Goal: Task Accomplishment & Management: Manage account settings

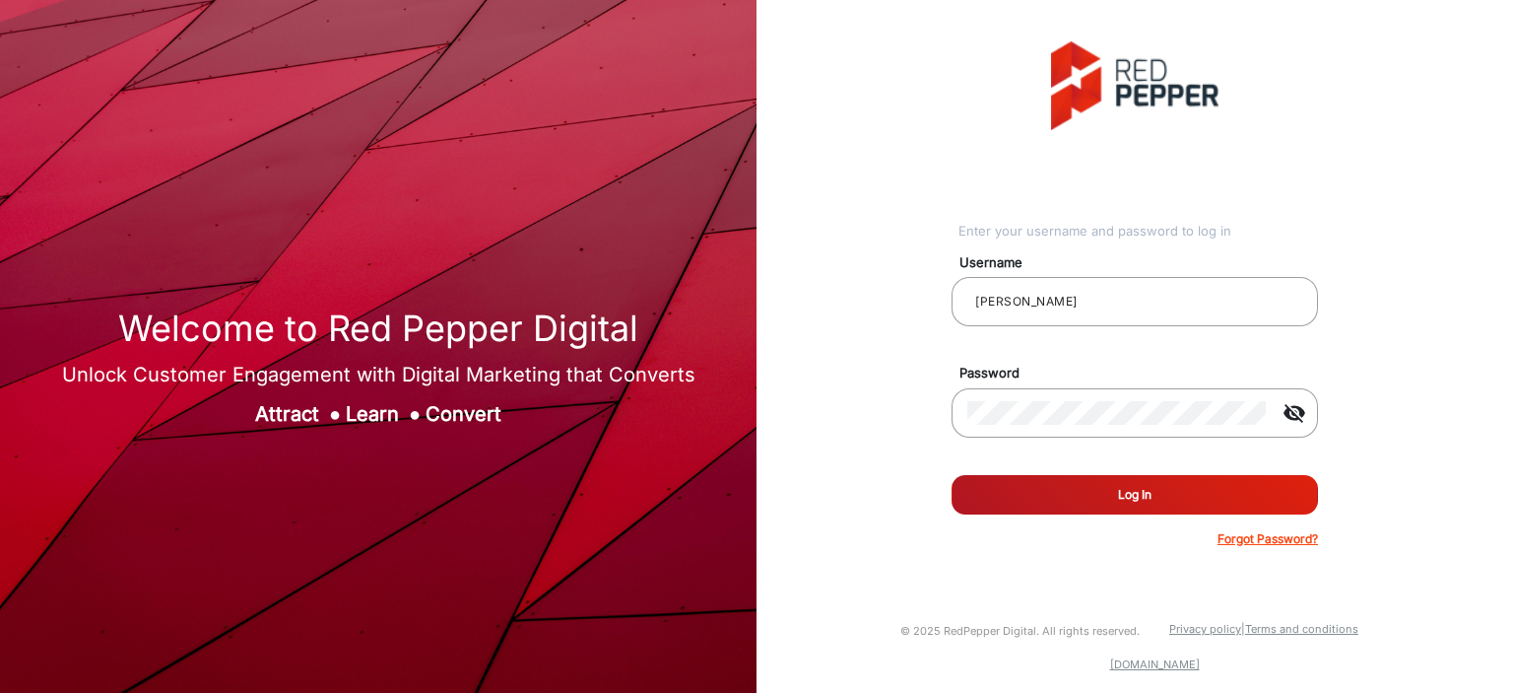
click at [1089, 480] on button "Log In" at bounding box center [1135, 494] width 366 height 39
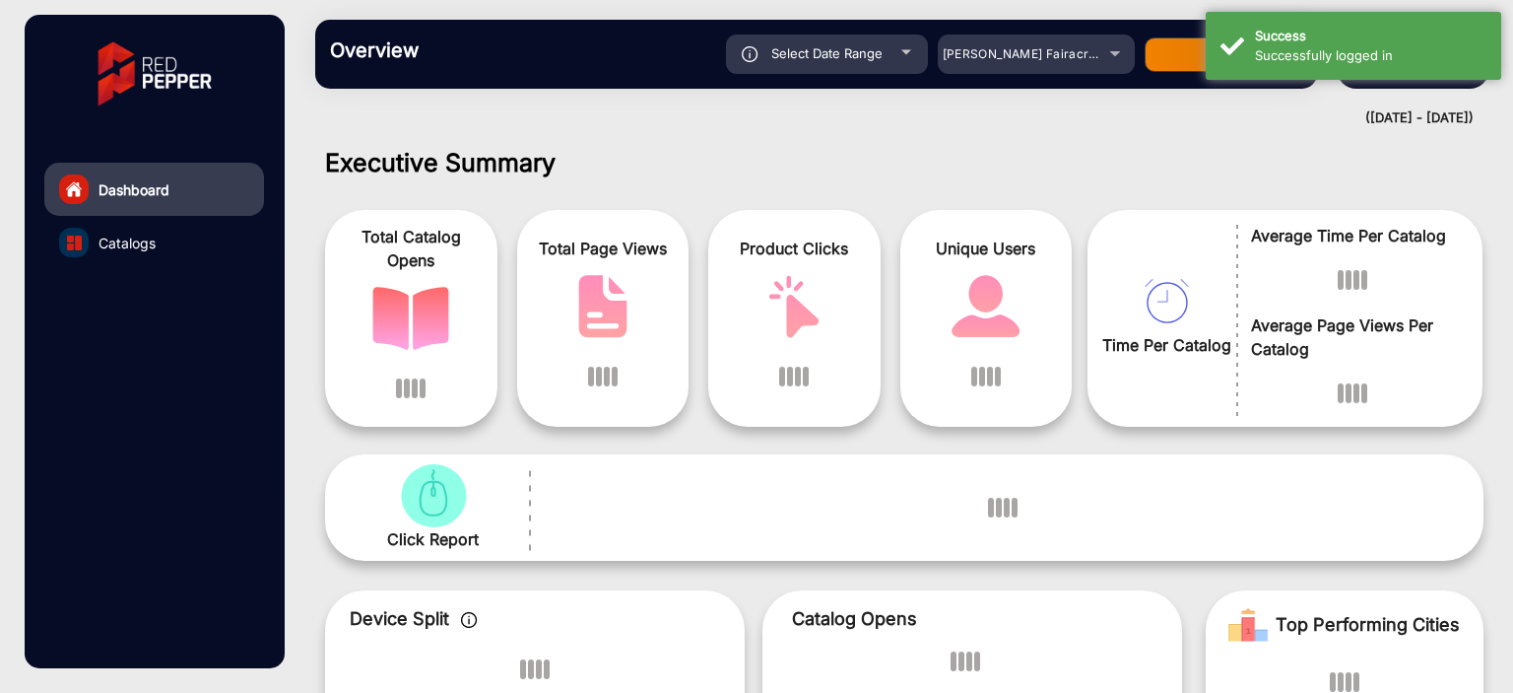
scroll to position [15, 0]
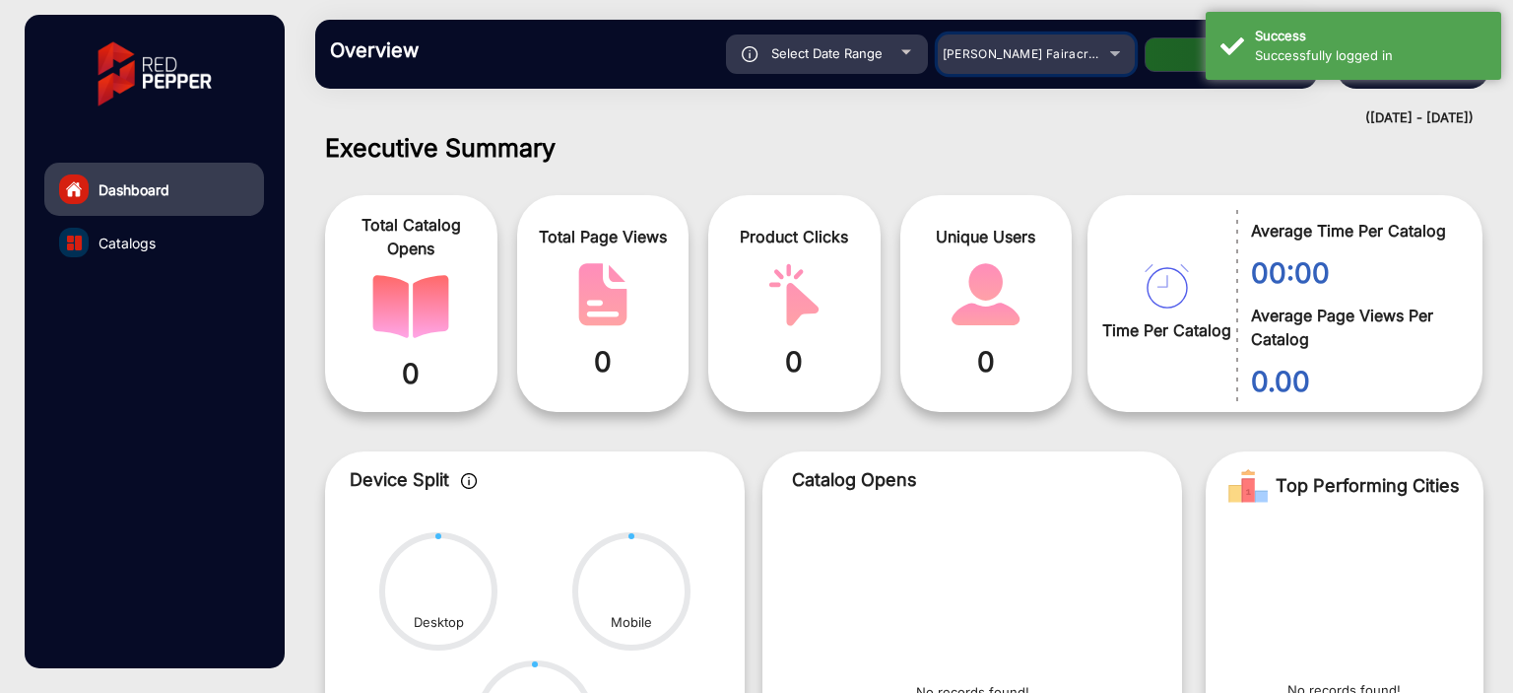
click at [1092, 63] on div "[PERSON_NAME] Fairacre Farms" at bounding box center [1022, 54] width 158 height 24
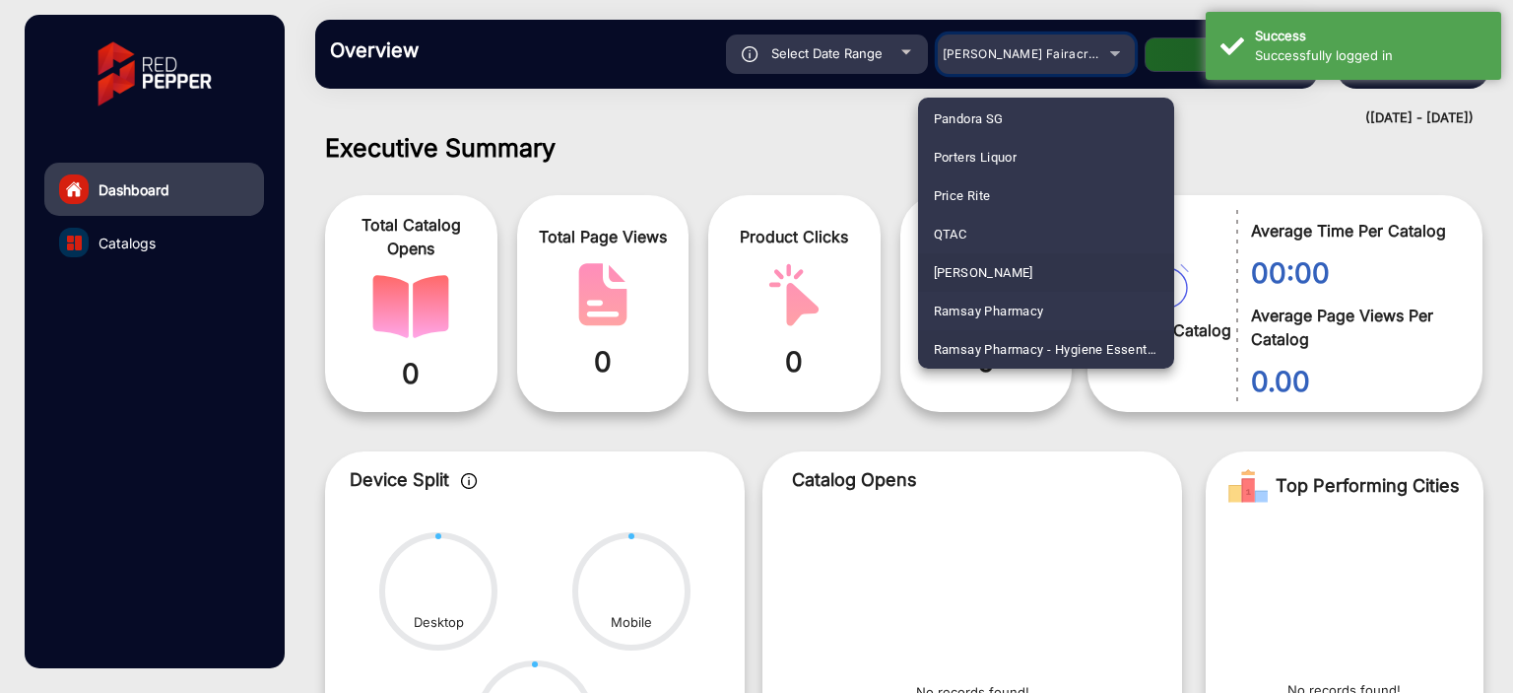
scroll to position [4638, 0]
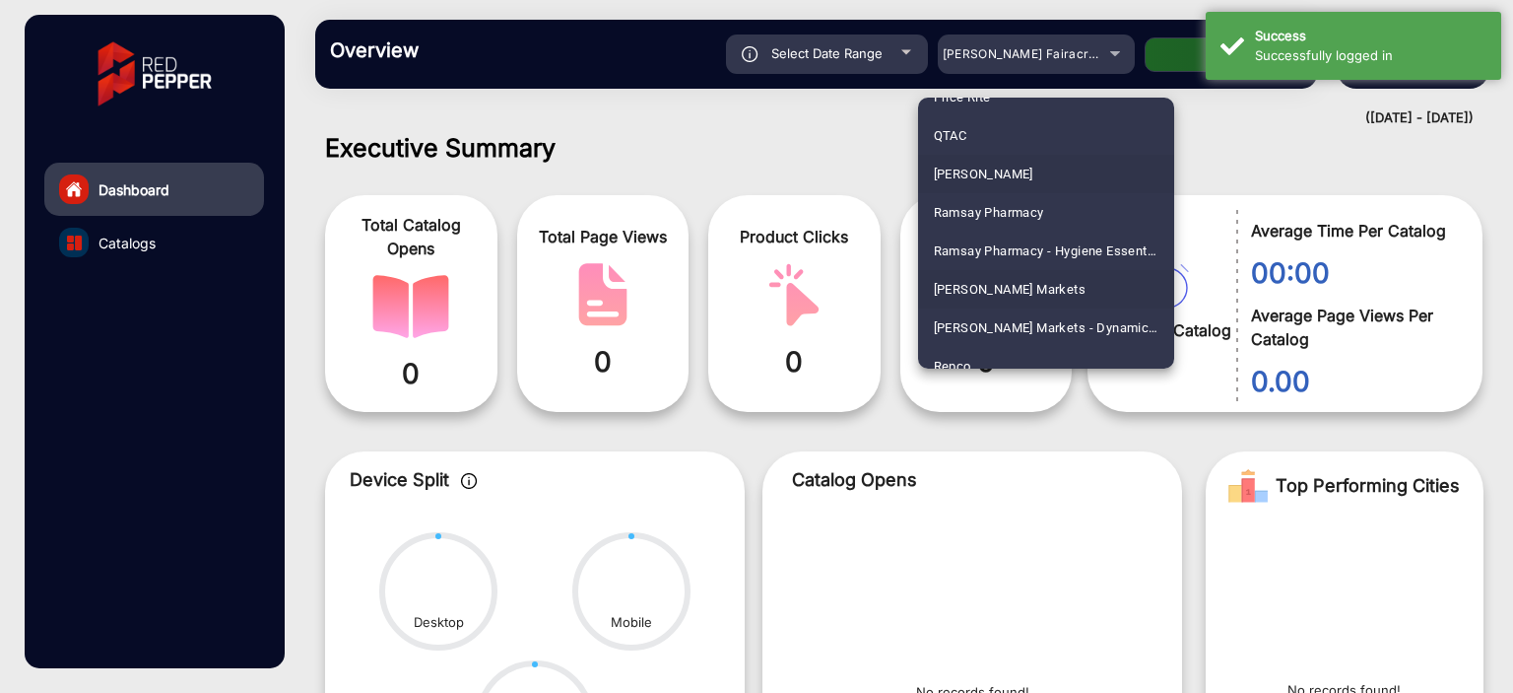
click at [1044, 288] on mat-option "[PERSON_NAME] Markets" at bounding box center [1046, 289] width 256 height 38
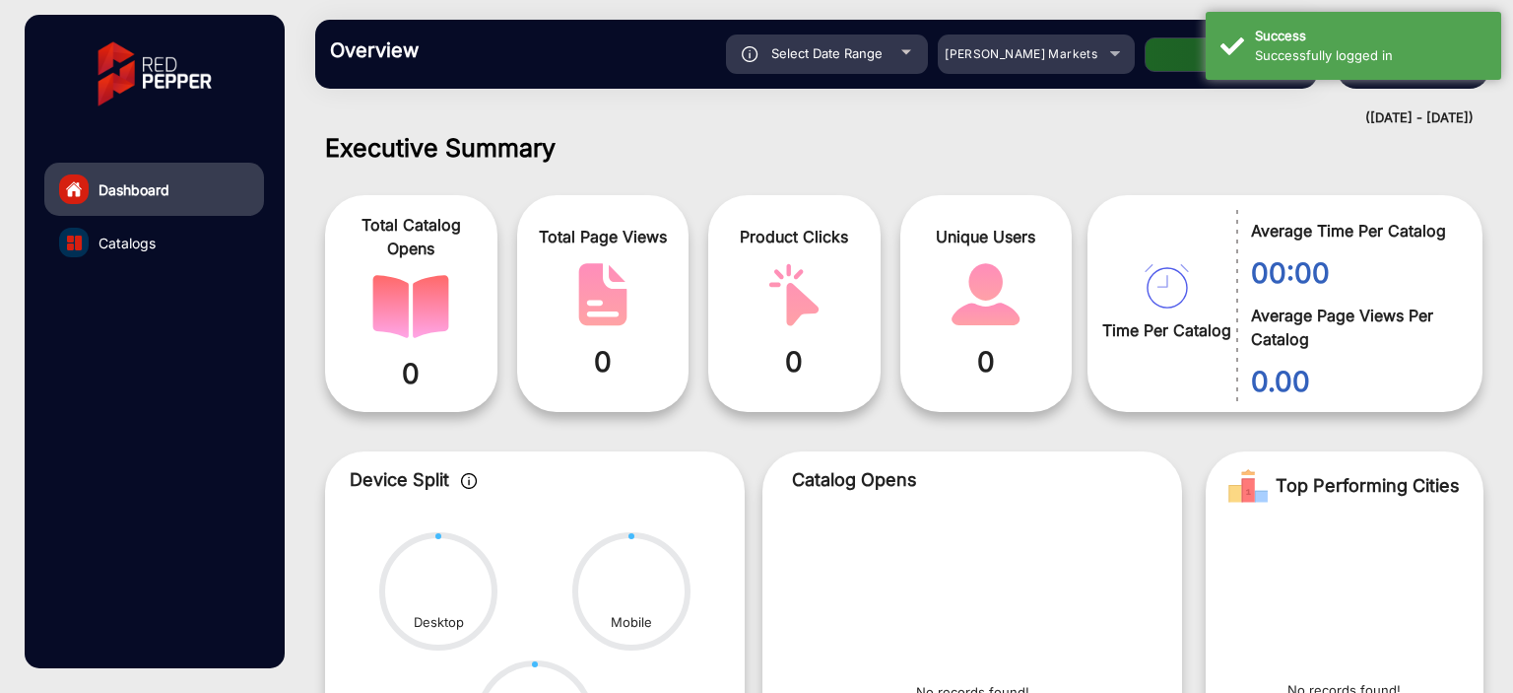
click at [908, 47] on div "Select Date Range" at bounding box center [827, 53] width 202 height 39
type input "[DATE]"
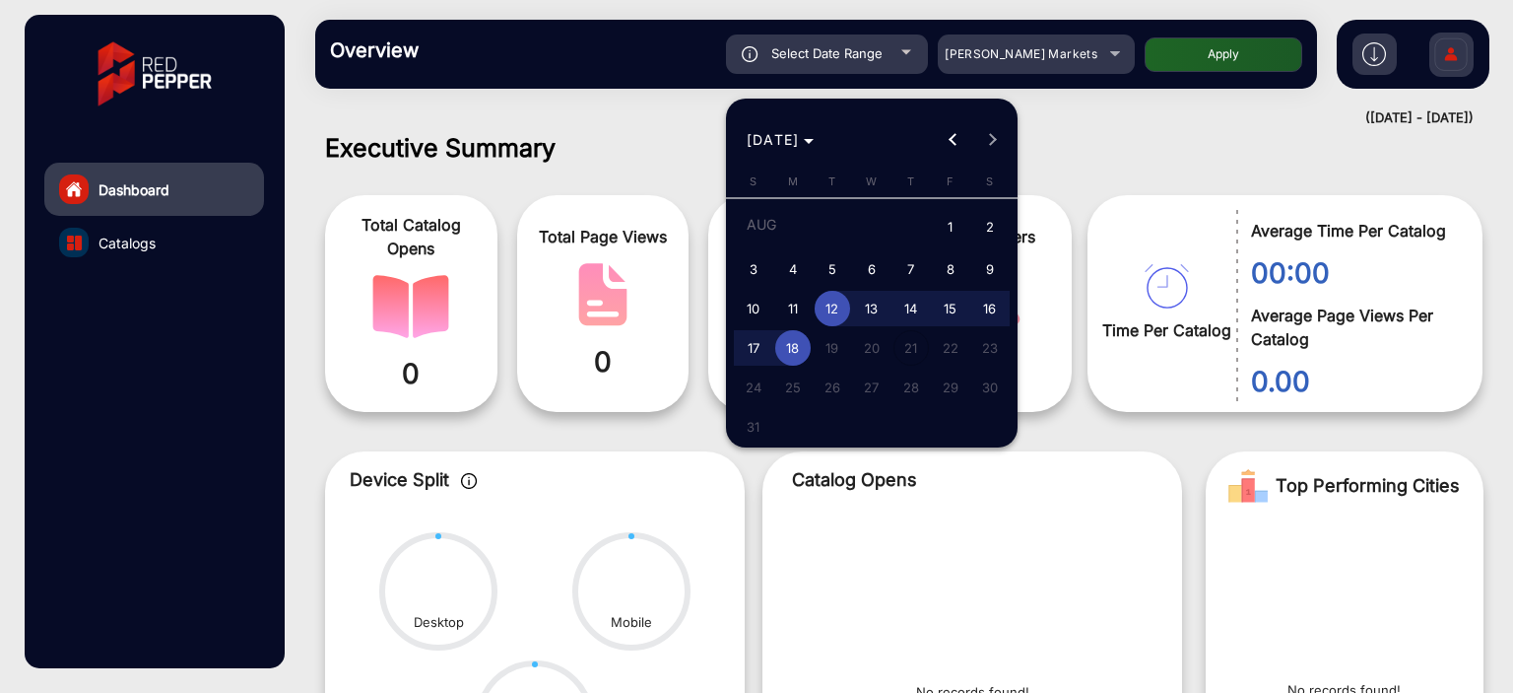
click at [788, 343] on span "18" at bounding box center [792, 347] width 35 height 35
type input "[DATE]"
click at [788, 343] on span "18" at bounding box center [792, 347] width 35 height 35
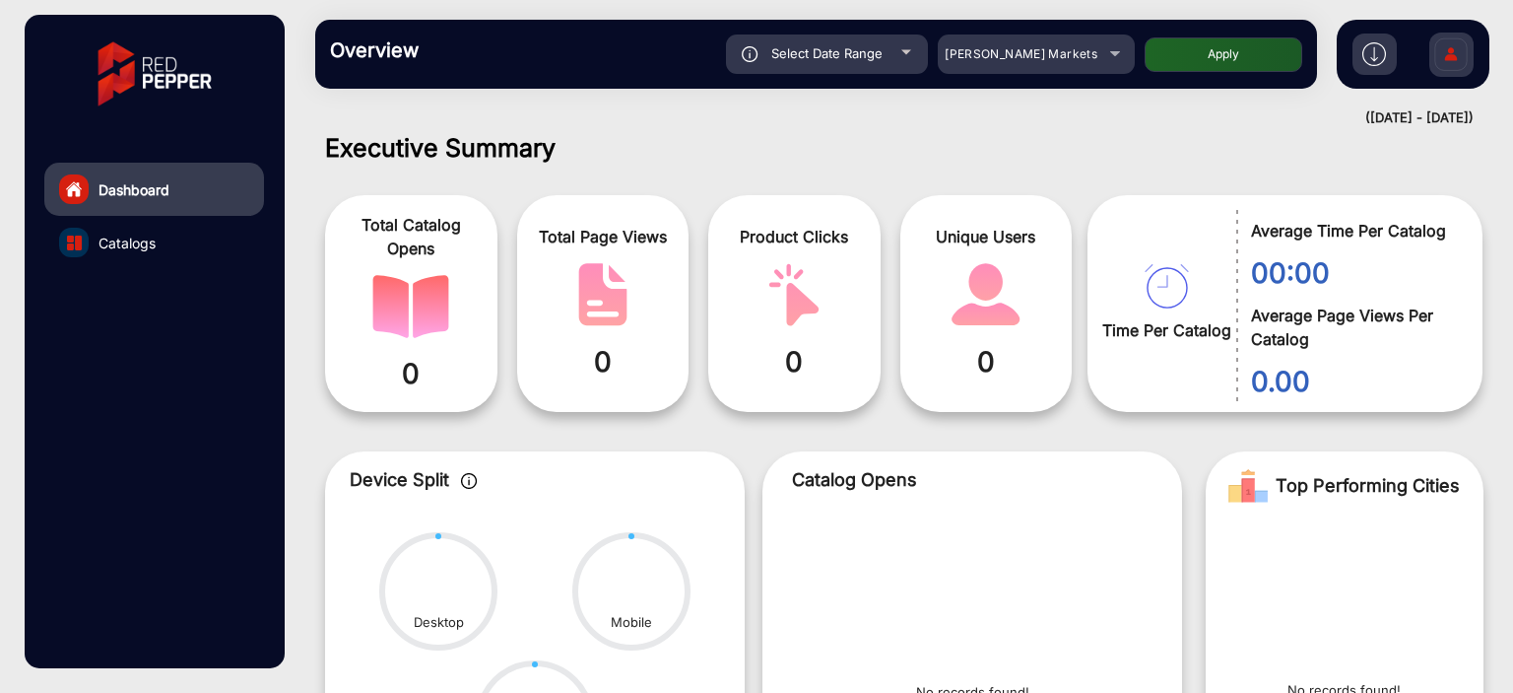
type input "[DATE]"
click at [1176, 58] on button "Apply" at bounding box center [1224, 54] width 158 height 34
type input "[DATE]"
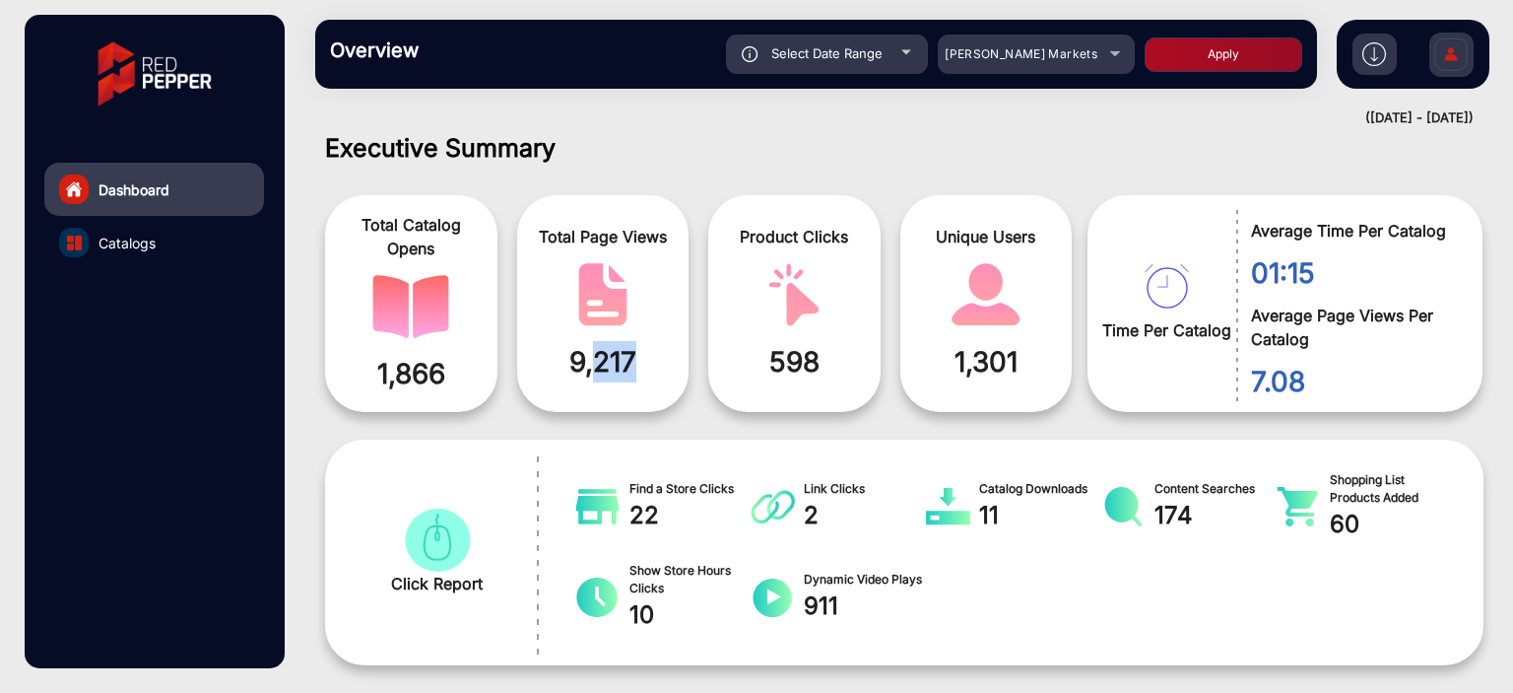
drag, startPoint x: 589, startPoint y: 360, endPoint x: 631, endPoint y: 360, distance: 41.4
click at [631, 360] on span "9,217" at bounding box center [603, 361] width 143 height 41
click at [1017, 52] on span "[PERSON_NAME] Markets" at bounding box center [1021, 53] width 153 height 15
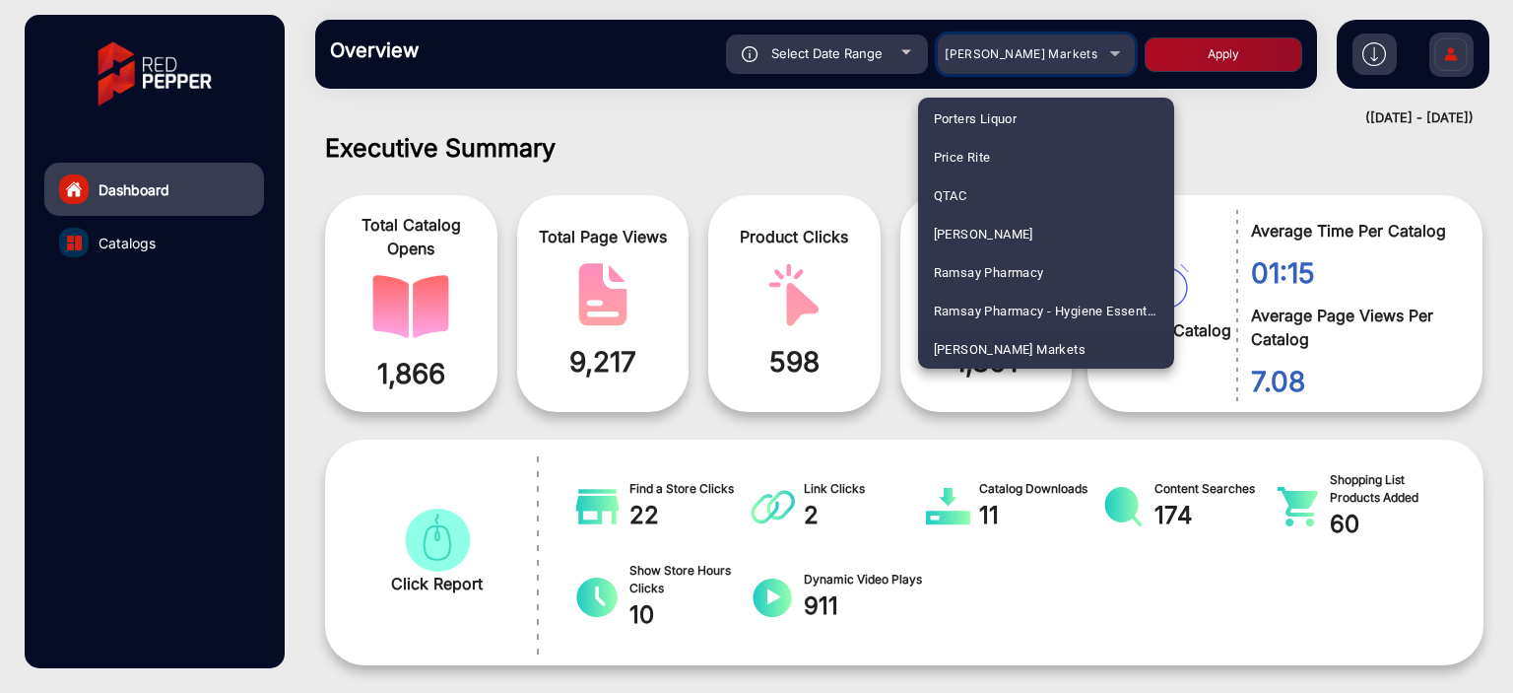
scroll to position [3389, 0]
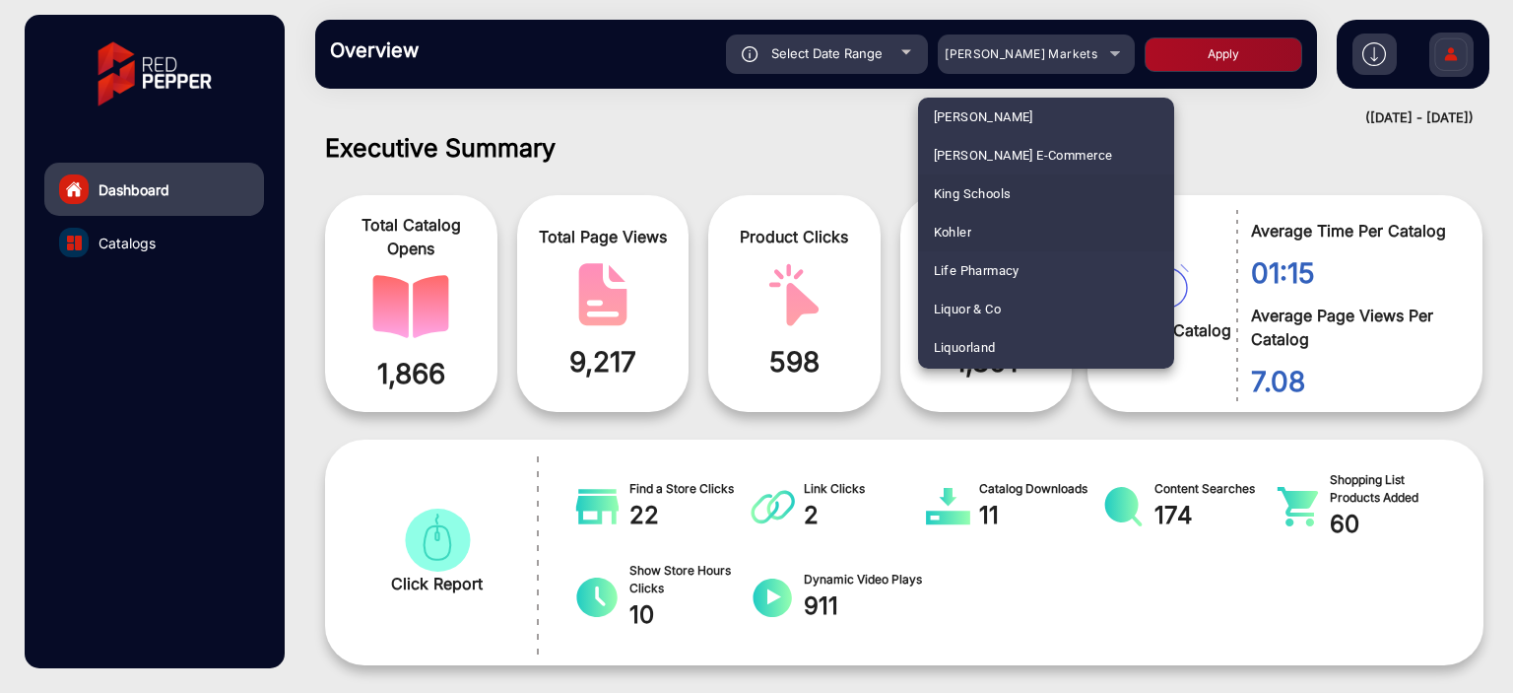
click at [1031, 237] on mat-option "Kohler" at bounding box center [1046, 232] width 256 height 38
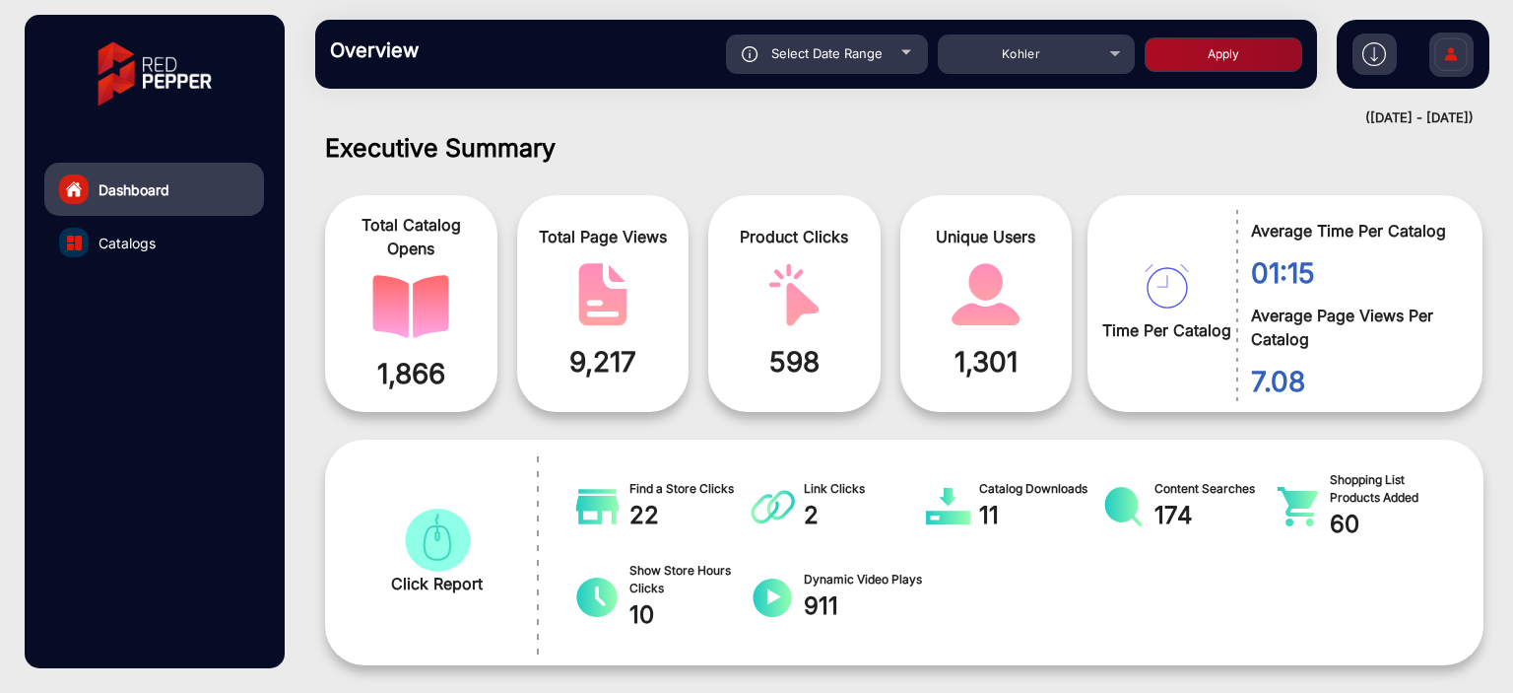
click at [1164, 58] on button "Apply" at bounding box center [1224, 54] width 158 height 34
type input "[DATE]"
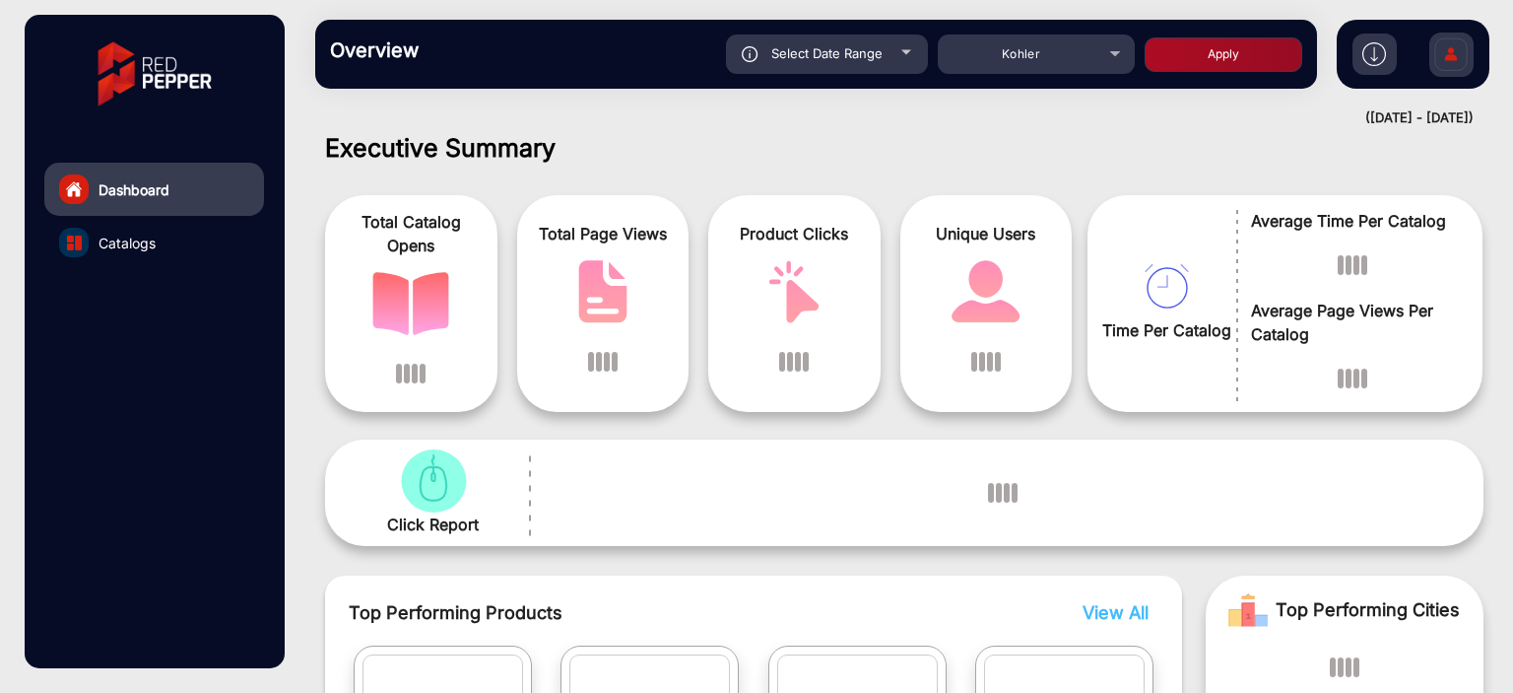
click at [1183, 62] on button "Apply" at bounding box center [1224, 54] width 158 height 34
type input "[DATE]"
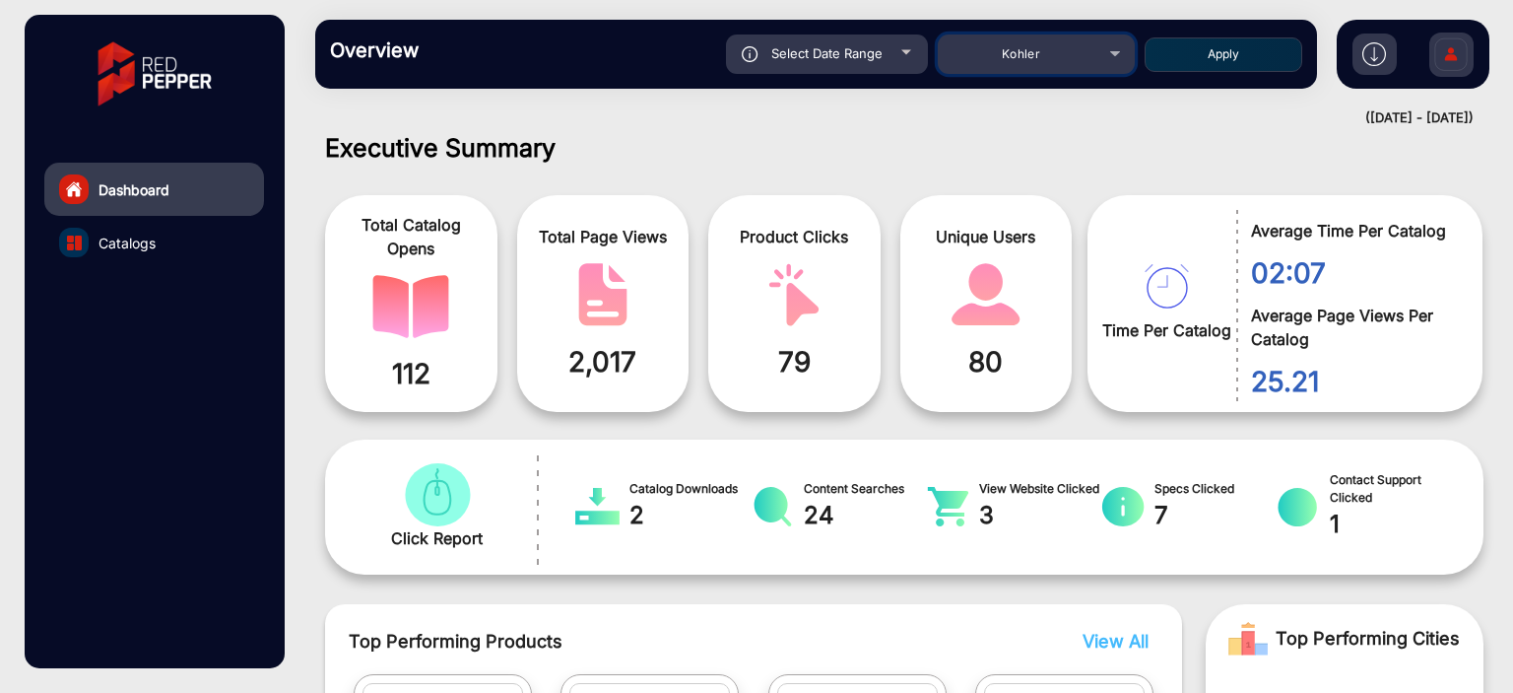
click at [1011, 50] on span "Kohler" at bounding box center [1021, 53] width 38 height 15
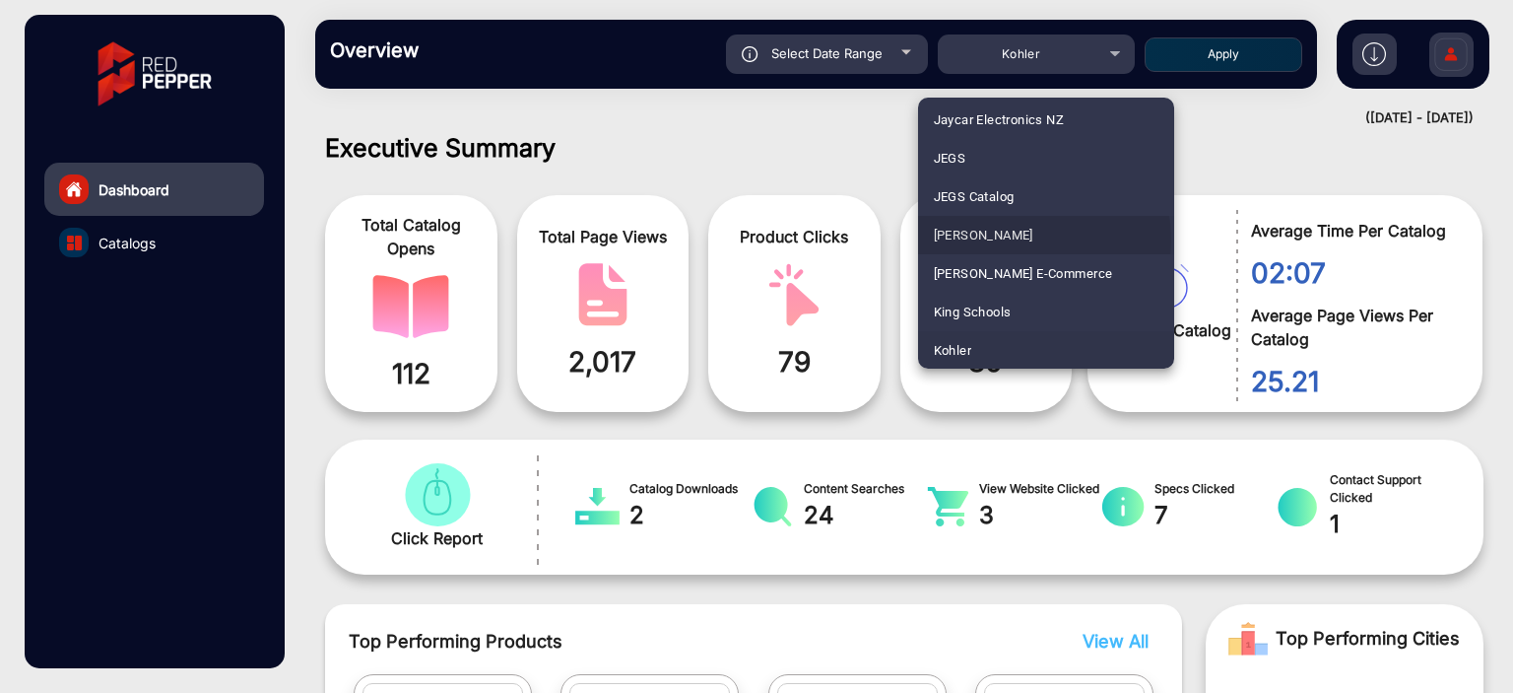
click at [1005, 239] on mat-option "[PERSON_NAME]" at bounding box center [1046, 235] width 256 height 38
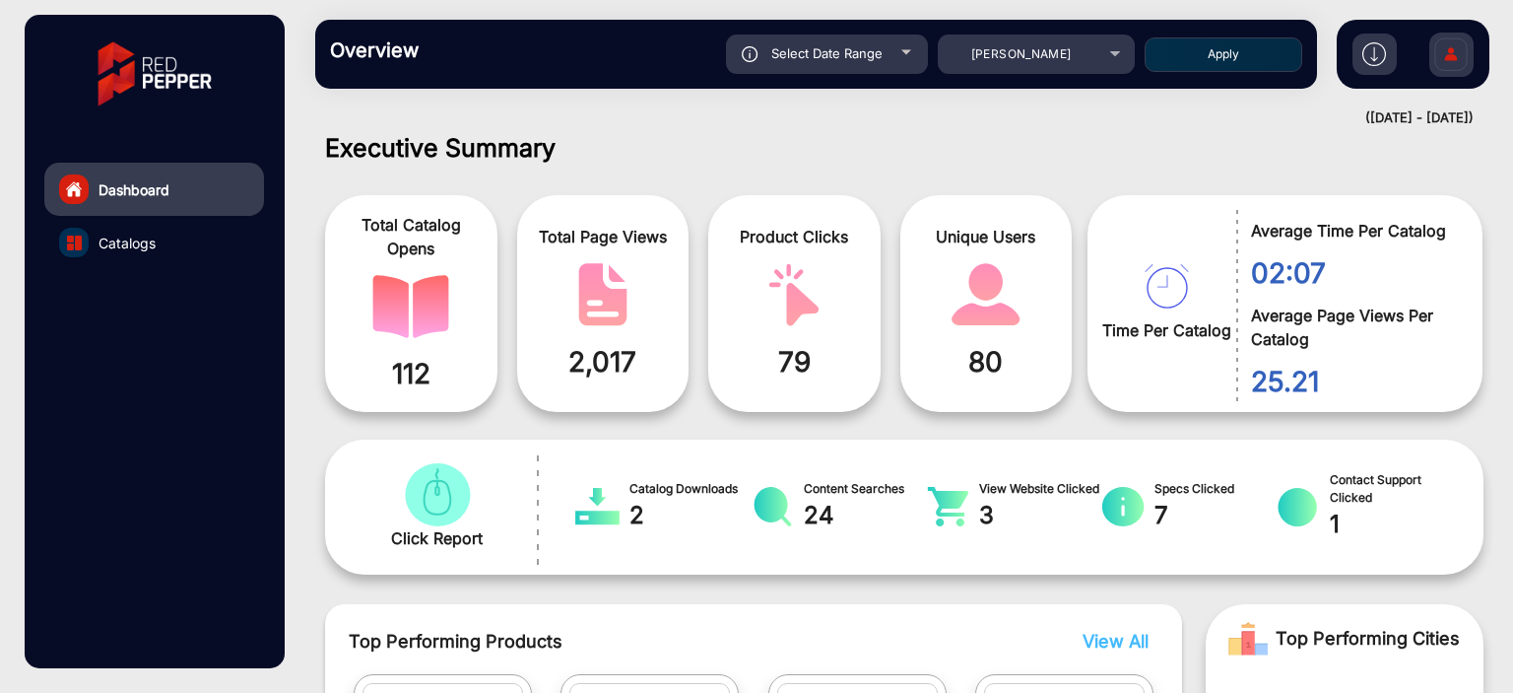
click at [1183, 66] on button "Apply" at bounding box center [1224, 54] width 158 height 34
type input "[DATE]"
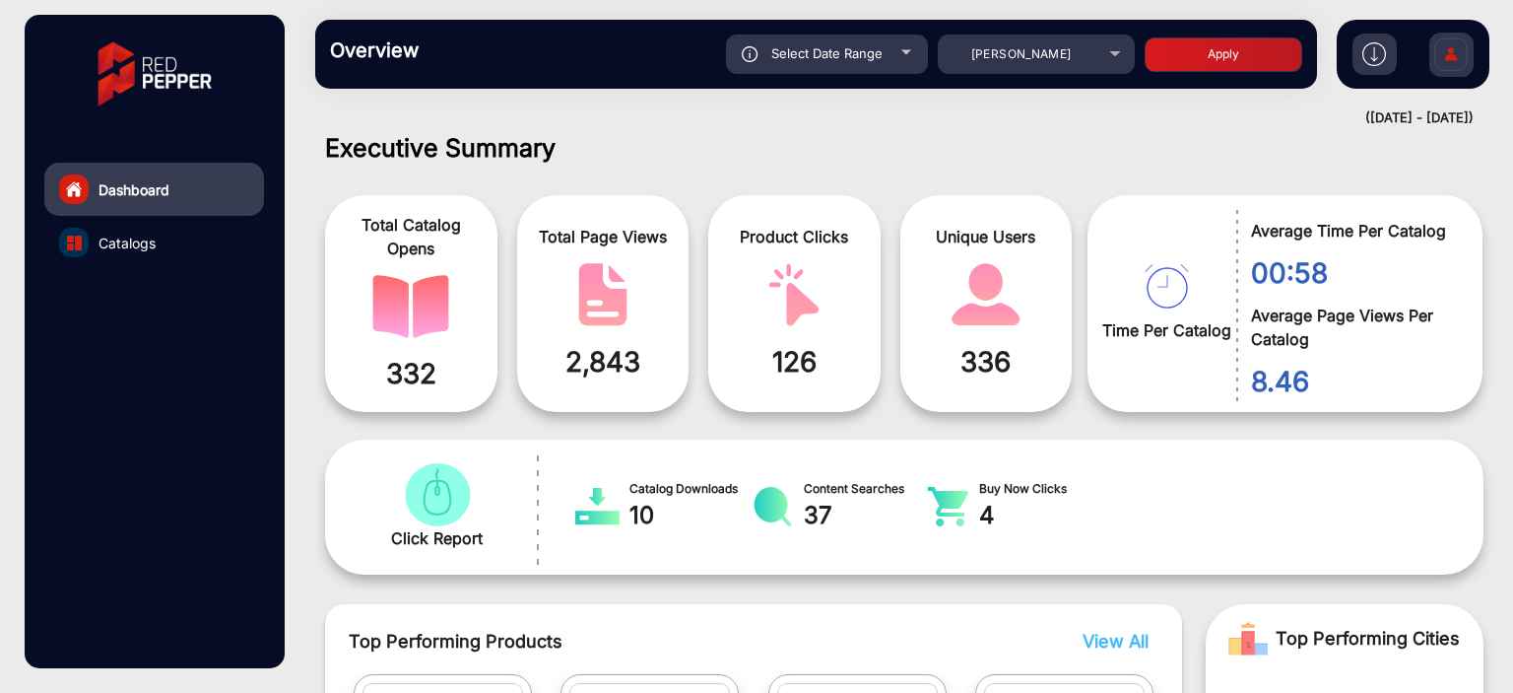
click at [1039, 90] on div "Overview Reports Understand what makes your customers tick and learn how they a…" at bounding box center [905, 54] width 1218 height 108
click at [1035, 63] on div "[PERSON_NAME]" at bounding box center [1022, 54] width 158 height 24
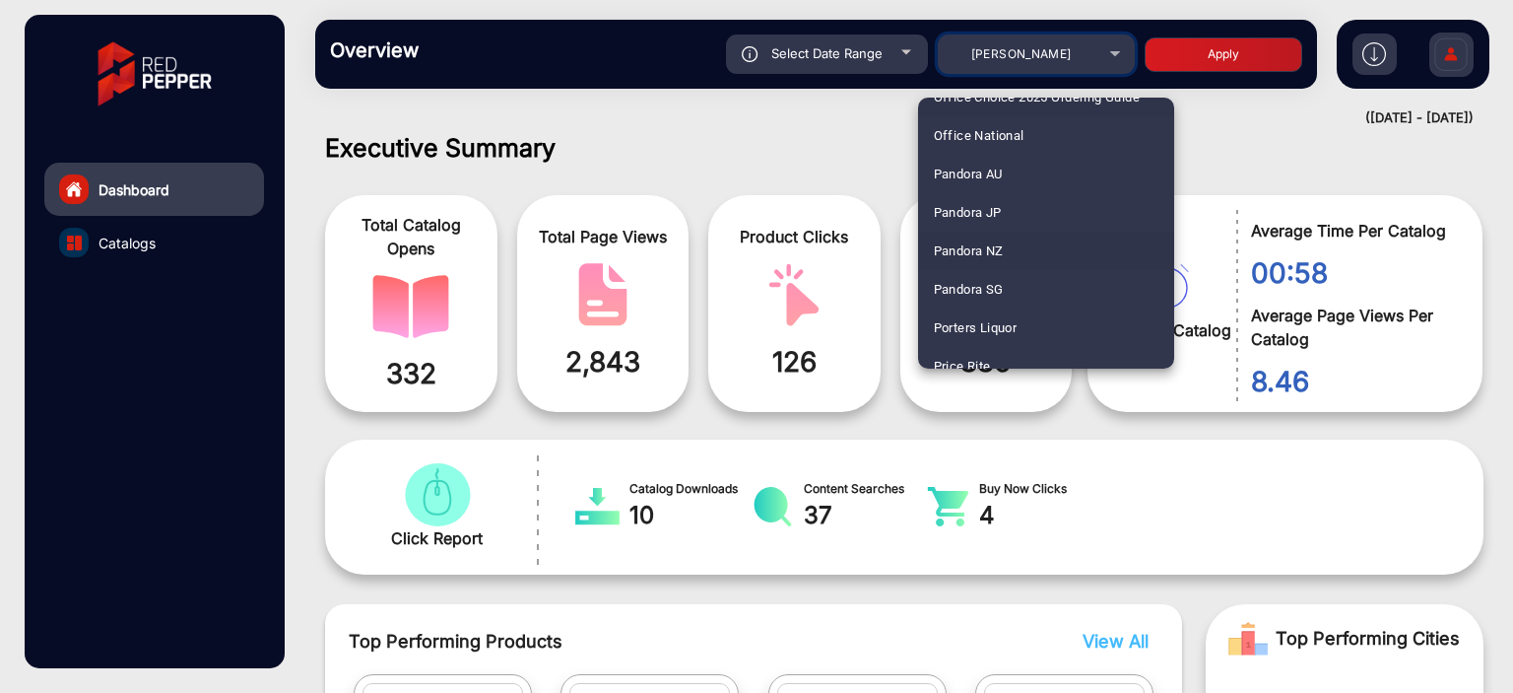
scroll to position [4468, 0]
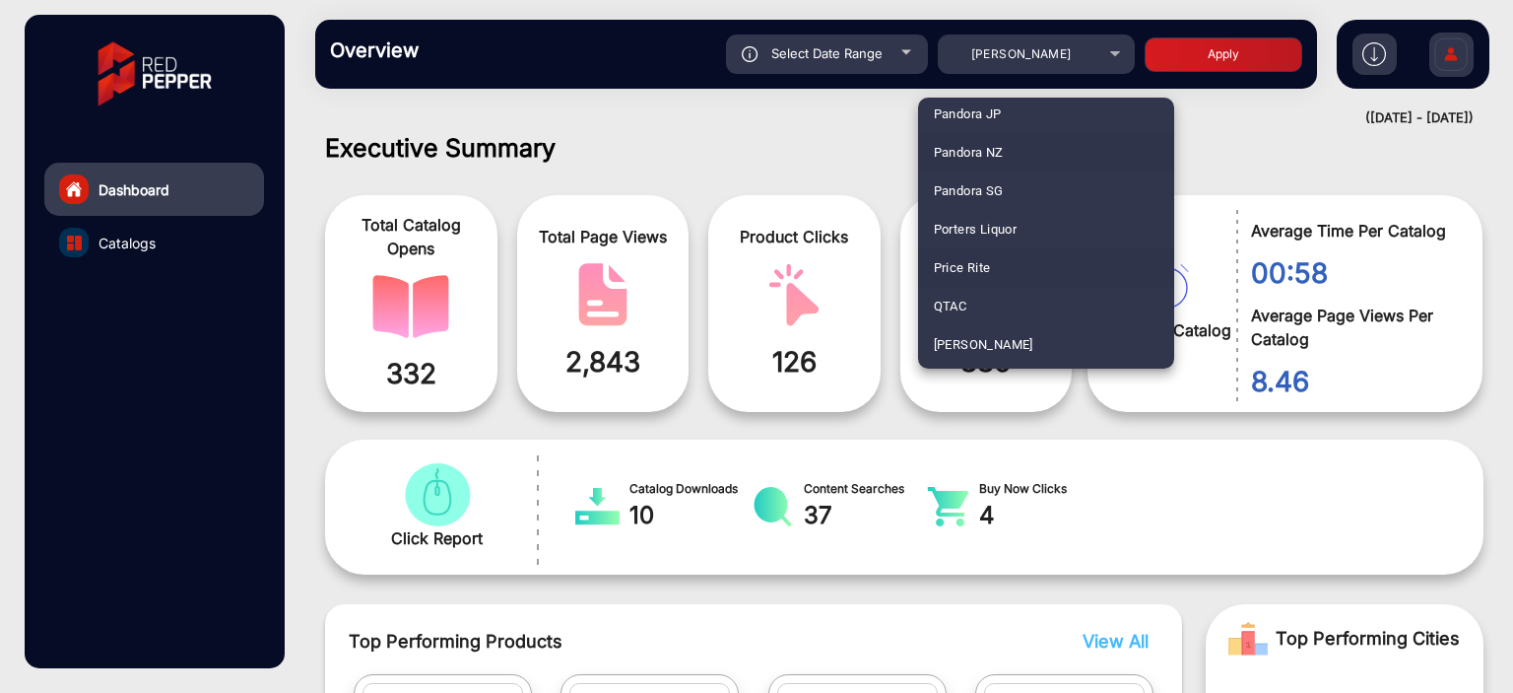
click at [996, 262] on mat-option "Price Rite" at bounding box center [1046, 267] width 256 height 38
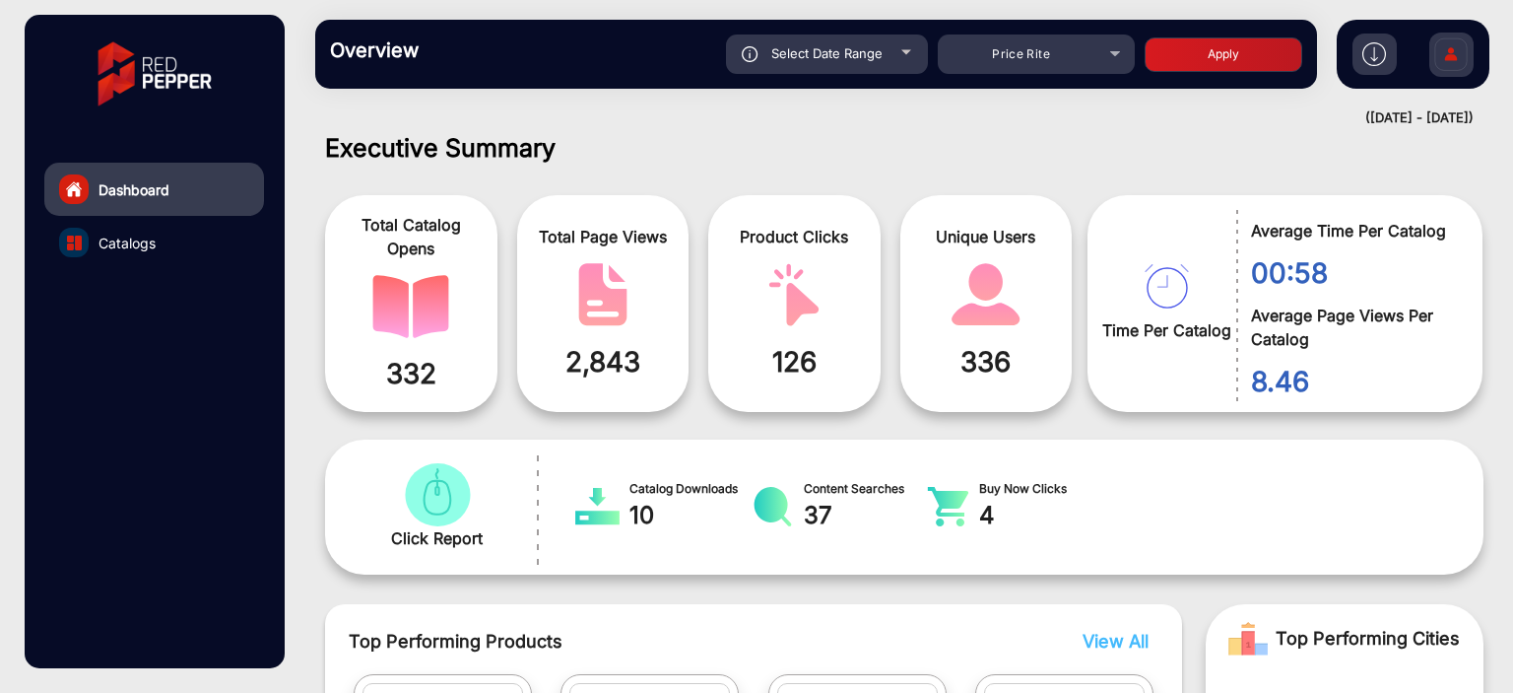
click at [1208, 57] on button "Apply" at bounding box center [1224, 54] width 158 height 34
type input "[DATE]"
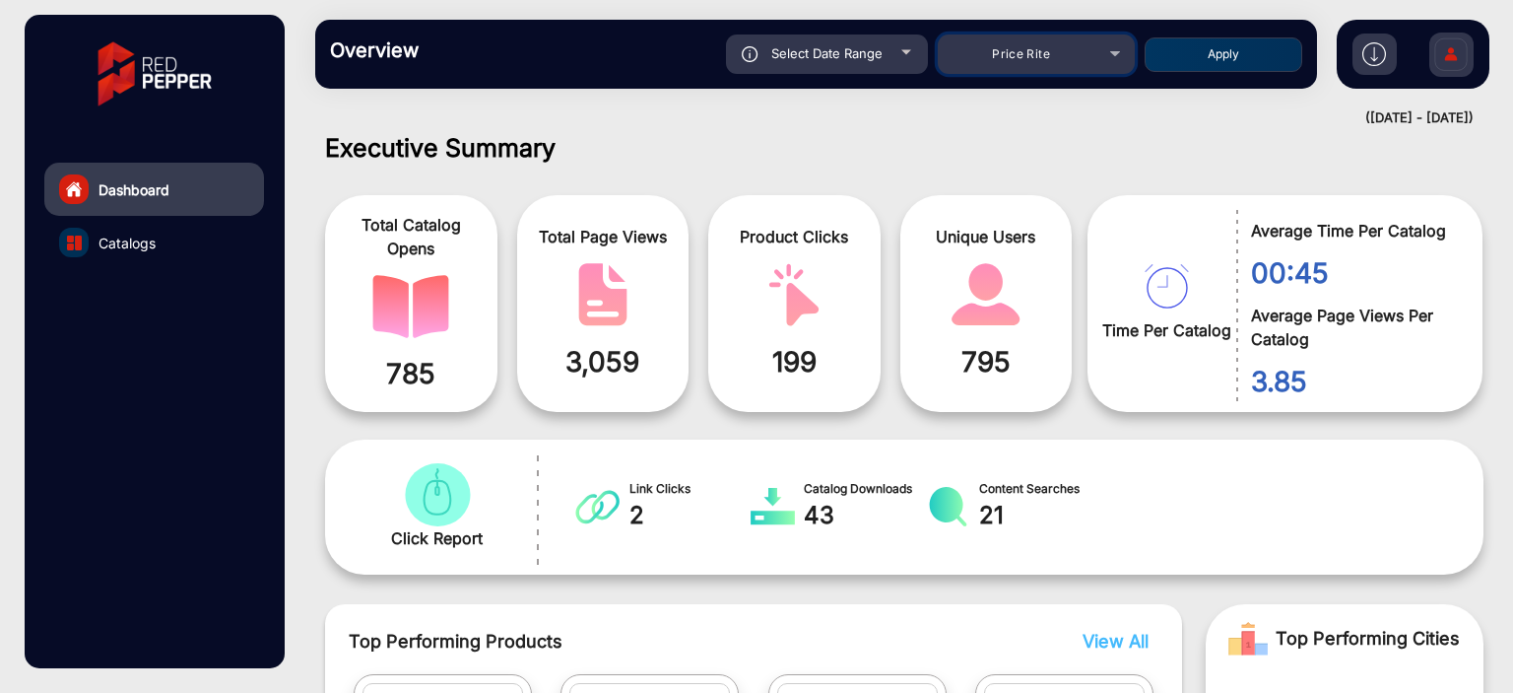
click at [1036, 44] on div "Price Rite" at bounding box center [1022, 54] width 158 height 24
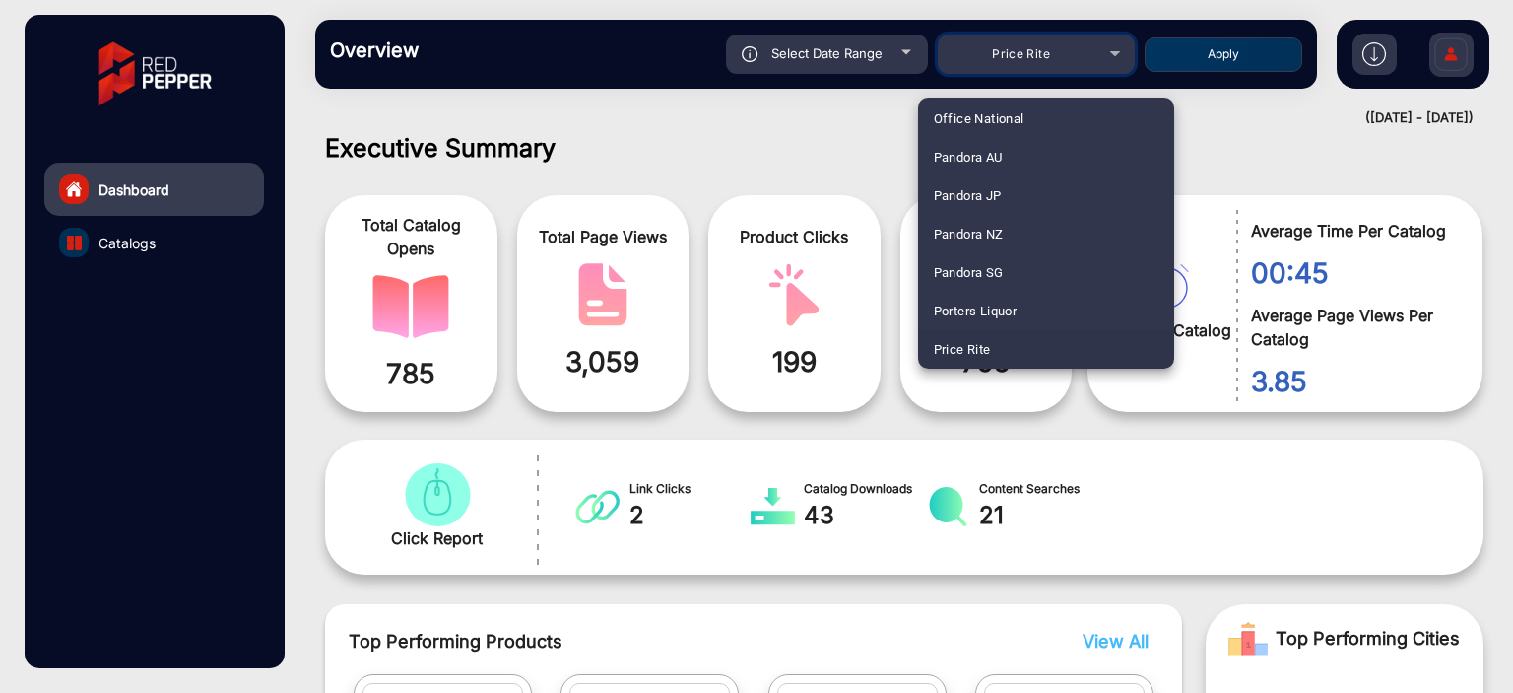
scroll to position [2313, 0]
click at [958, 296] on span "Fluidra" at bounding box center [954, 309] width 40 height 38
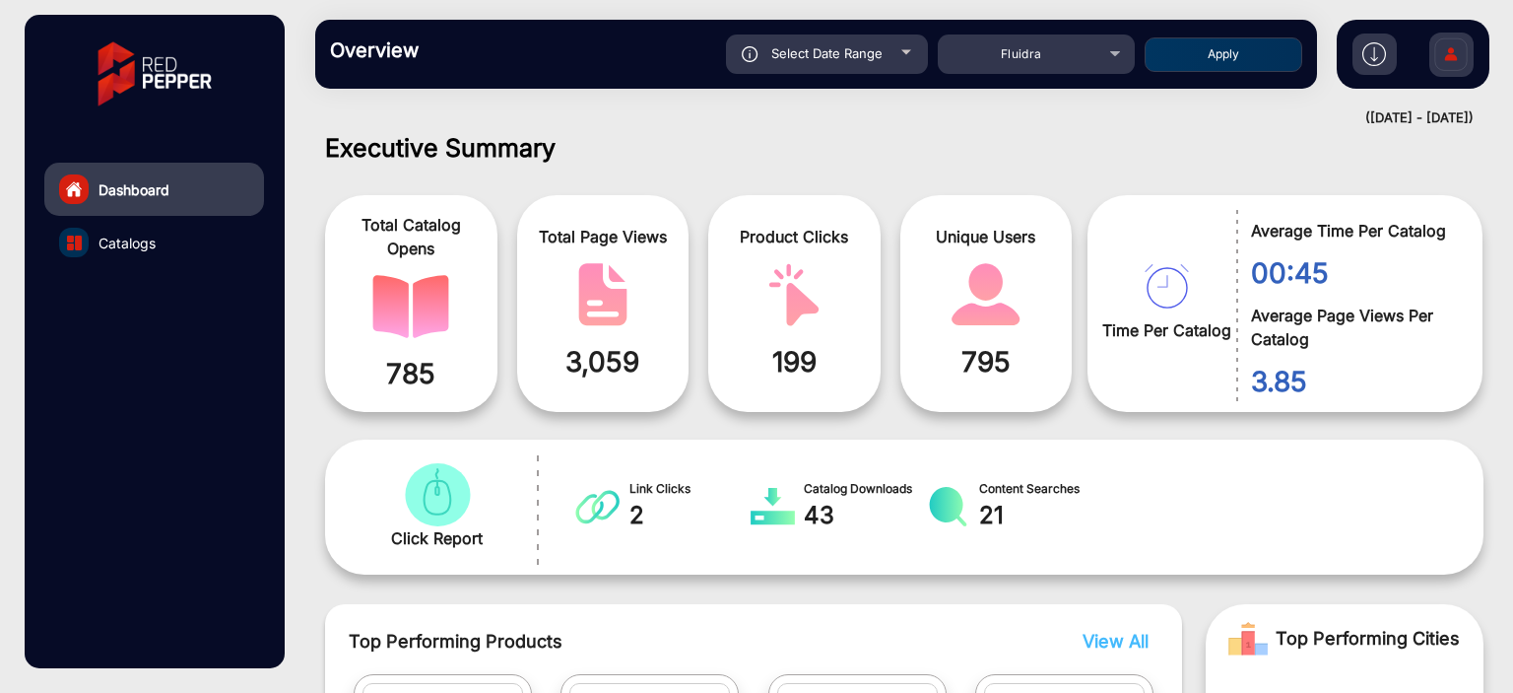
click at [1221, 62] on button "Apply" at bounding box center [1224, 54] width 158 height 34
type input "[DATE]"
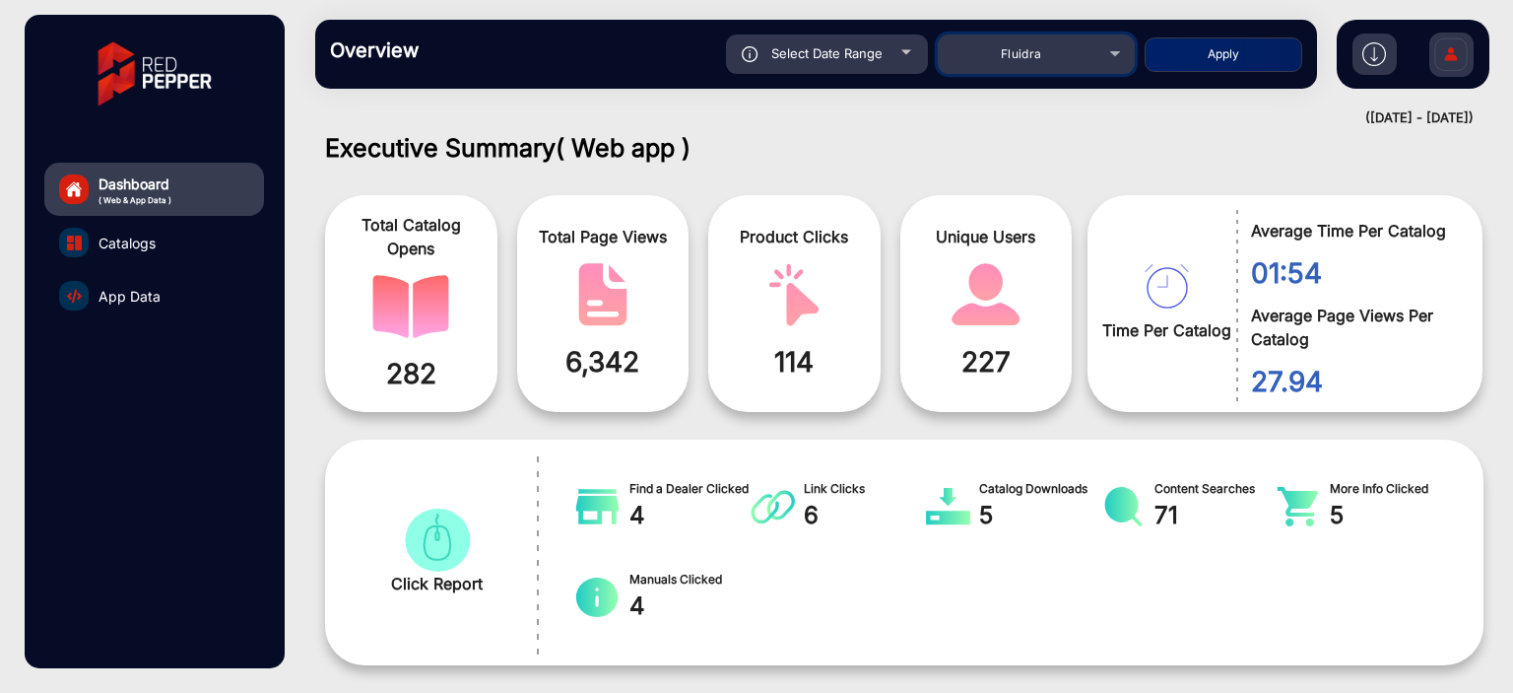
click at [1092, 63] on div "Fluidra" at bounding box center [1022, 54] width 158 height 24
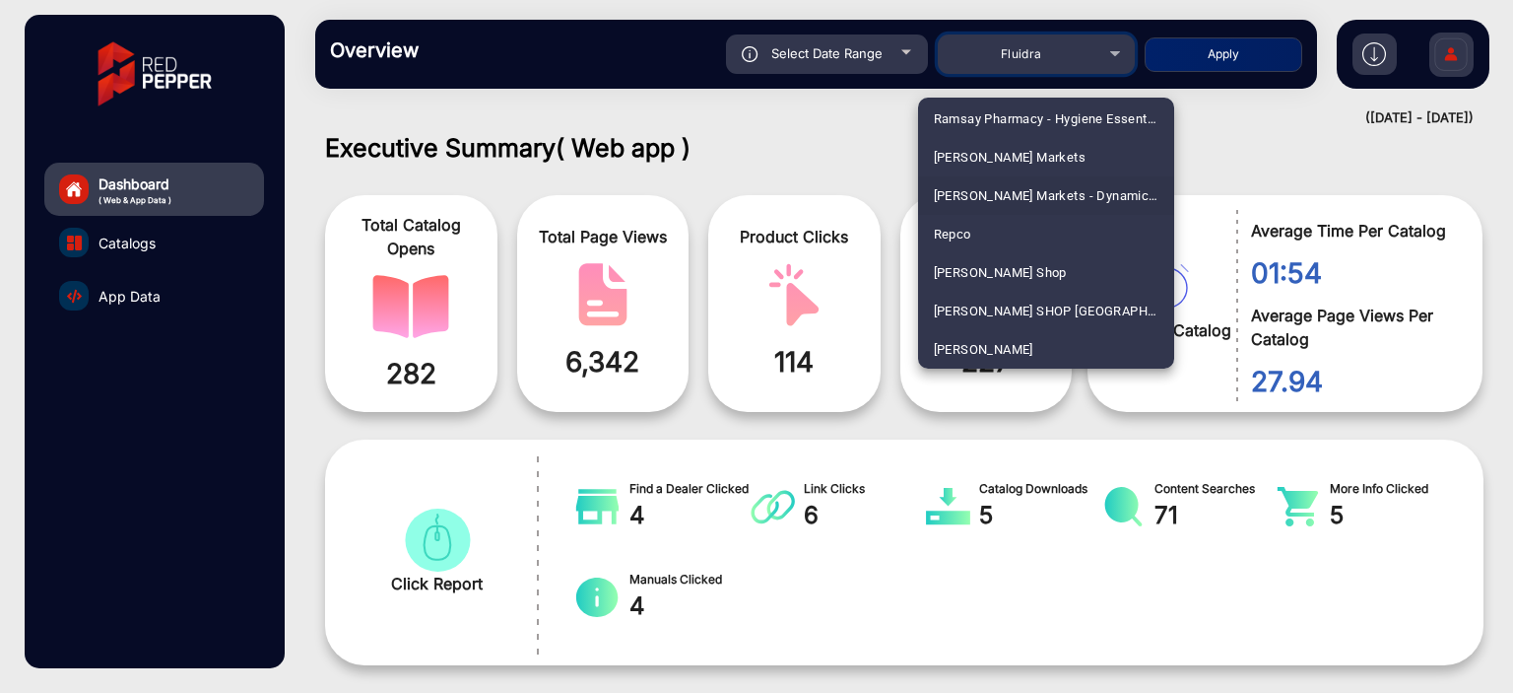
scroll to position [4808, 0]
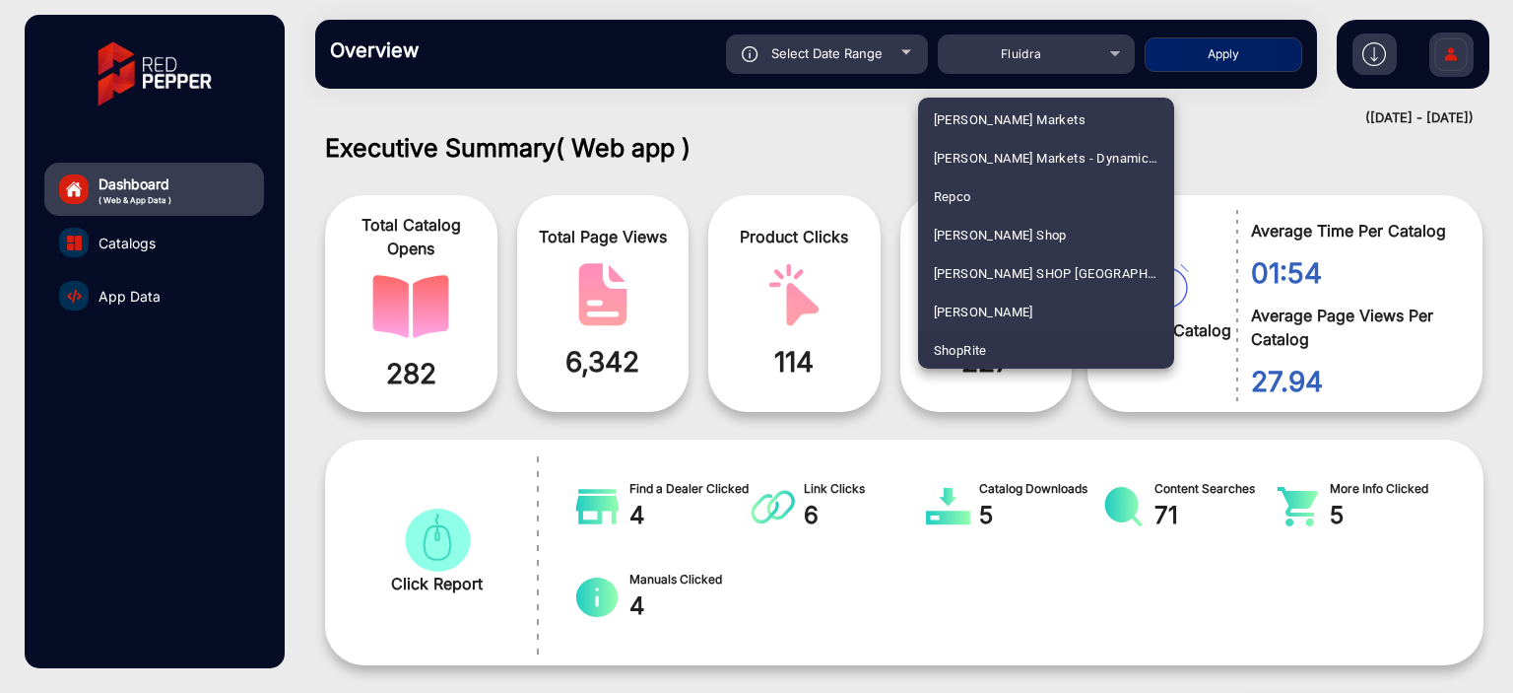
click at [1017, 355] on mat-option "ShopRite" at bounding box center [1046, 350] width 256 height 38
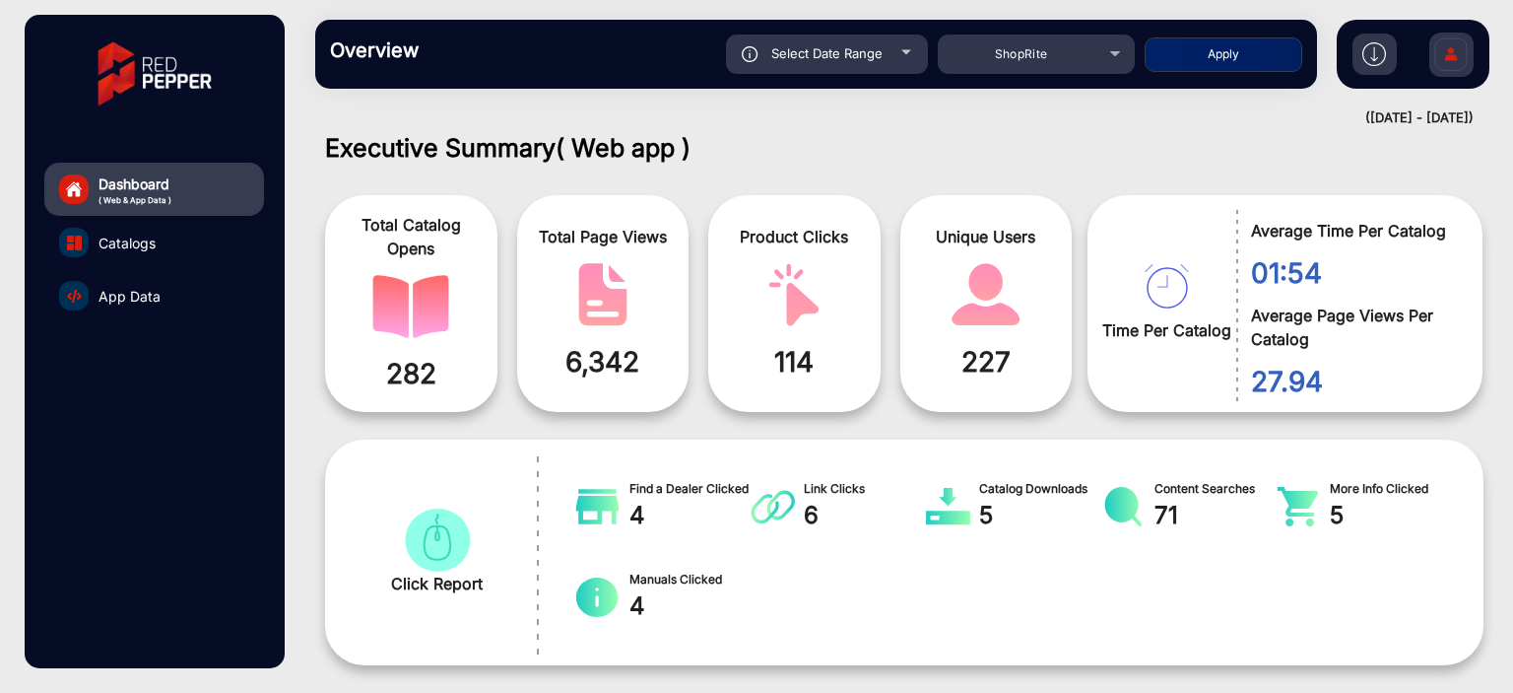
click at [893, 50] on div "Select Date Range" at bounding box center [827, 53] width 202 height 39
type input "[DATE]"
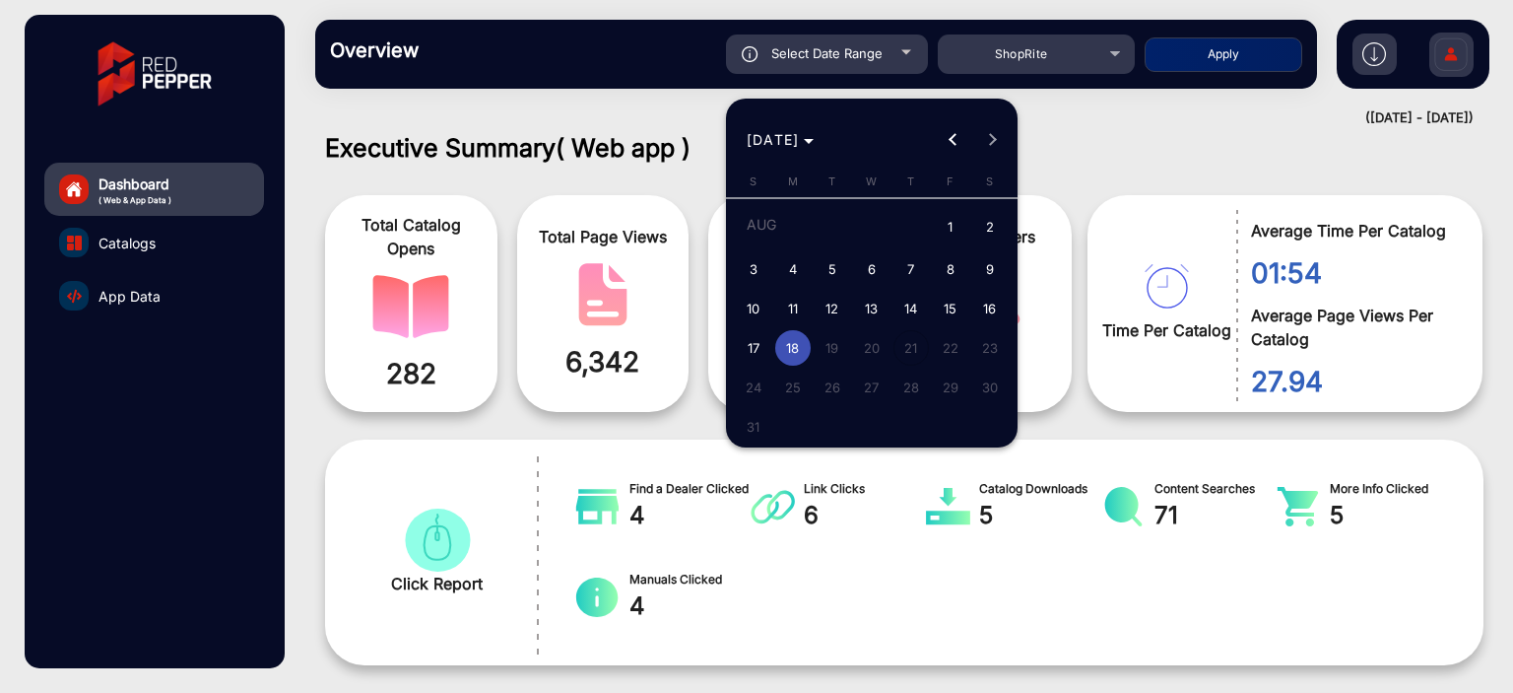
click at [650, 433] on div at bounding box center [756, 346] width 1513 height 693
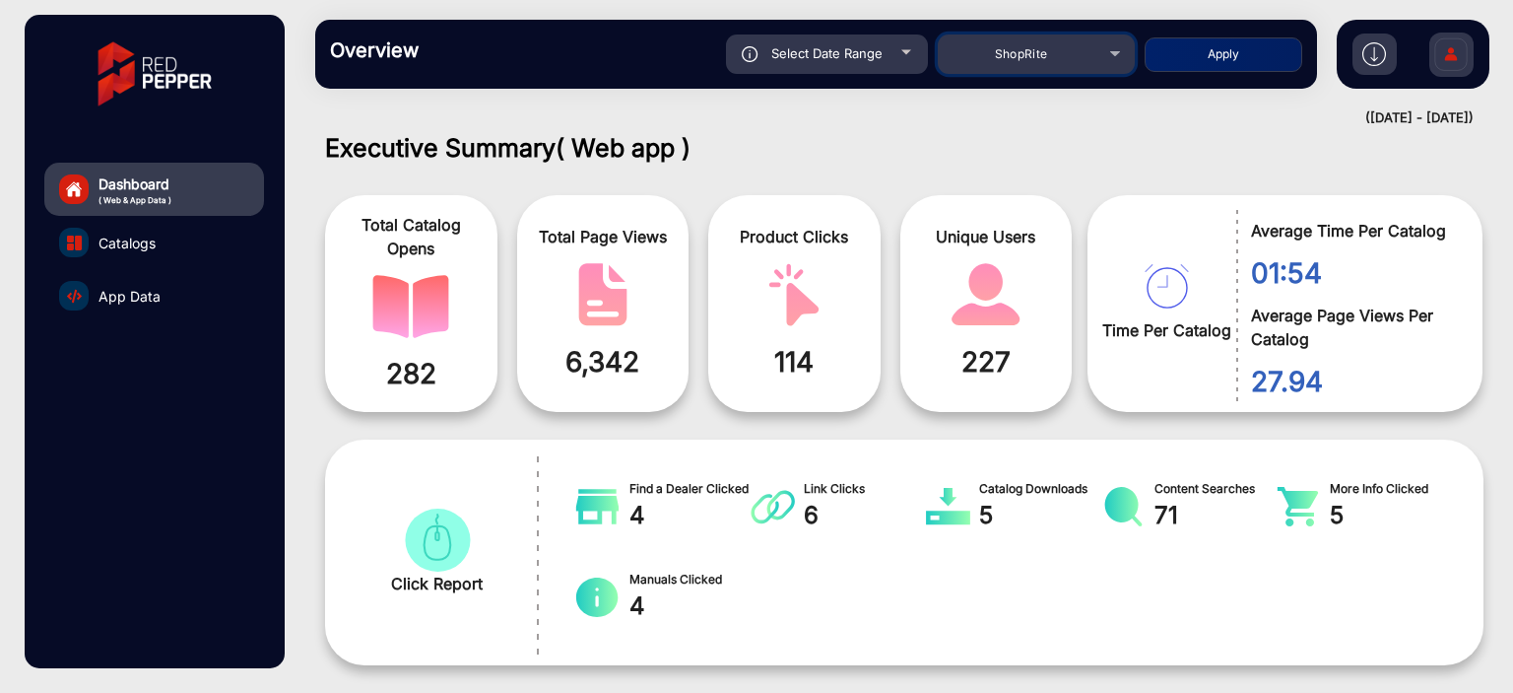
click at [1015, 64] on div "ShopRite" at bounding box center [1022, 54] width 158 height 24
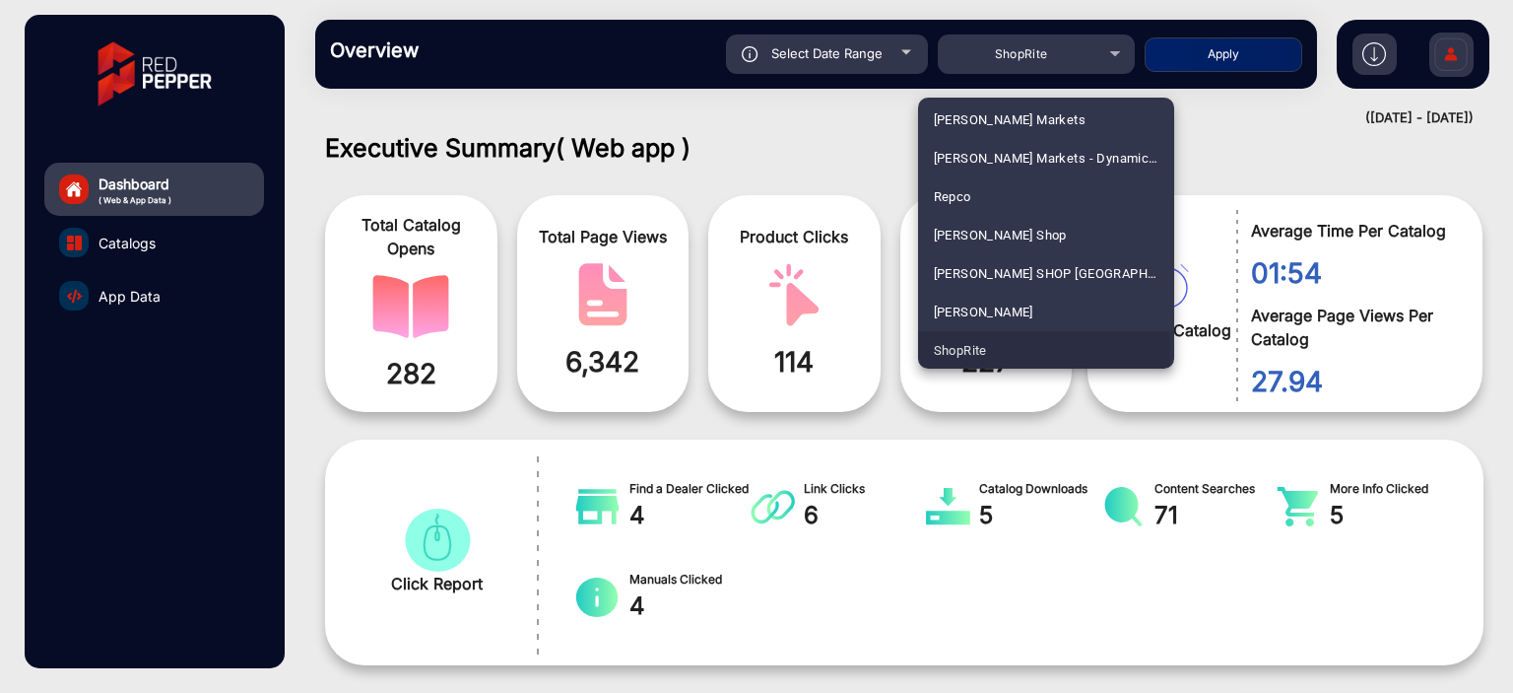
click at [969, 348] on span "ShopRite" at bounding box center [960, 350] width 53 height 38
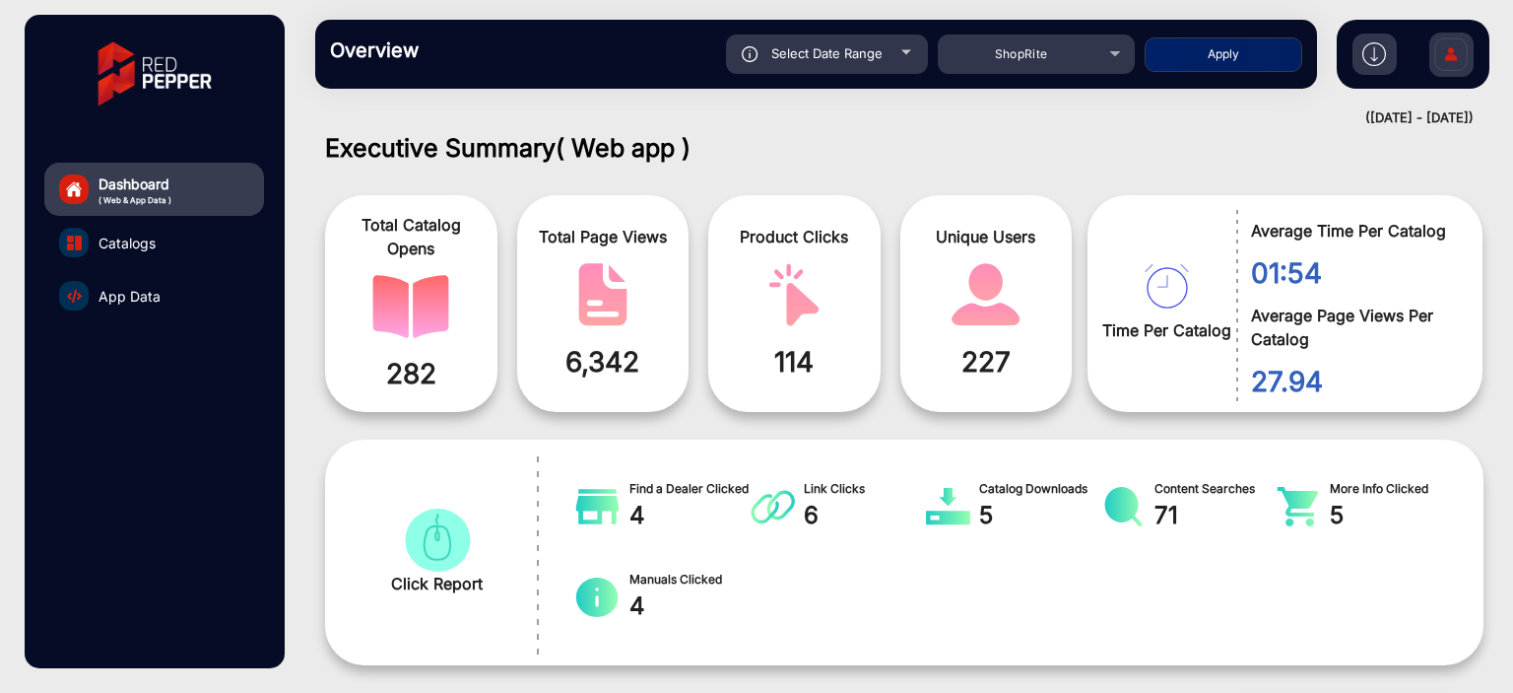
click at [835, 47] on span "Select Date Range" at bounding box center [826, 53] width 111 height 16
type input "[DATE]"
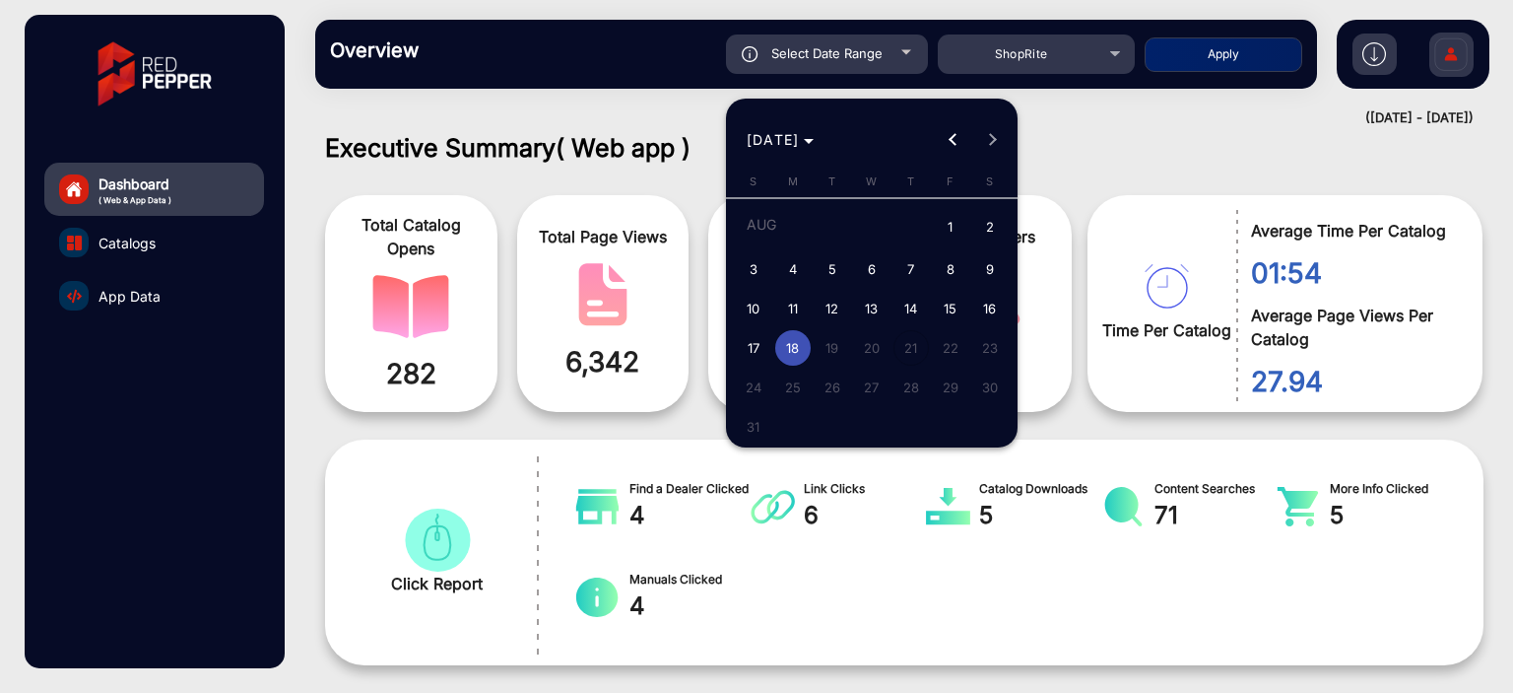
click at [797, 339] on span "18" at bounding box center [792, 347] width 35 height 35
click at [554, 172] on div at bounding box center [756, 346] width 1513 height 693
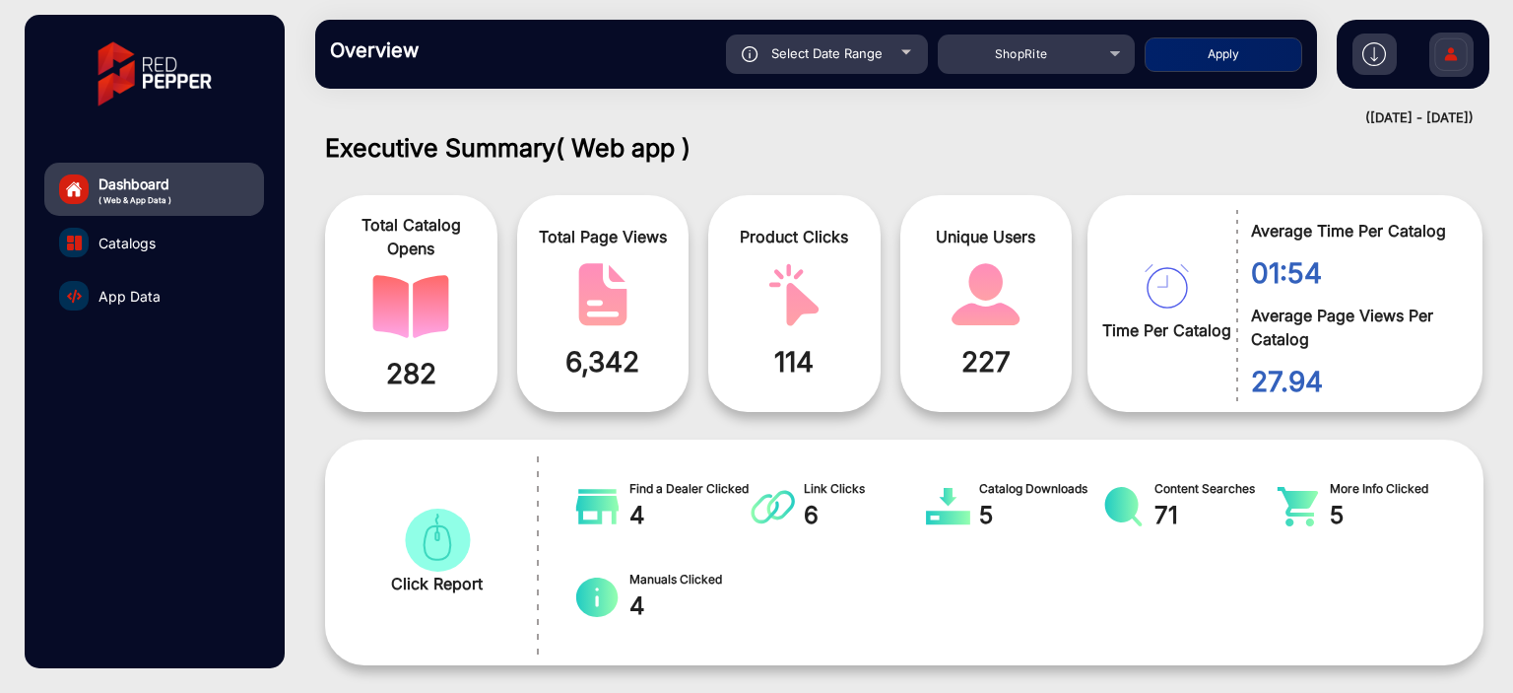
click at [1239, 47] on button "Apply" at bounding box center [1224, 54] width 158 height 34
type input "[DATE]"
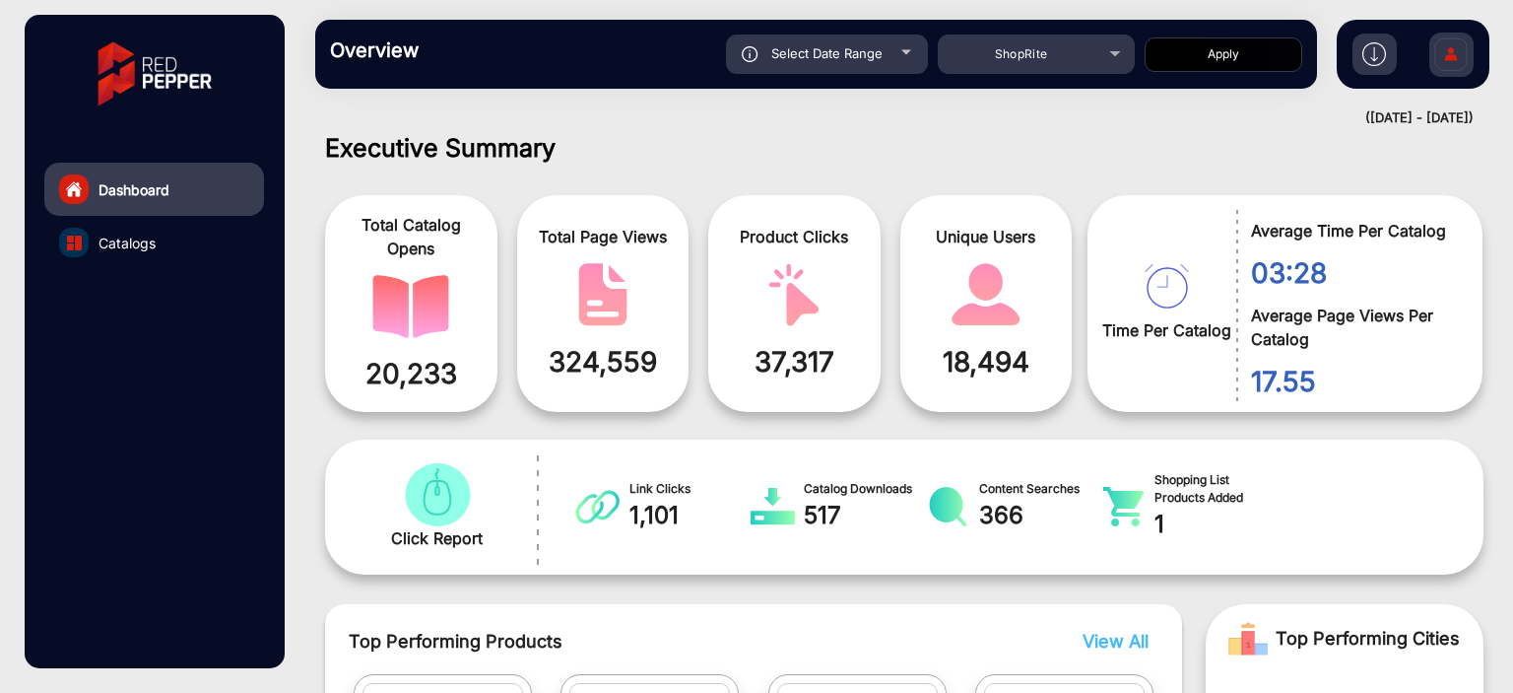
click at [193, 254] on link "Catalogs" at bounding box center [154, 242] width 220 height 53
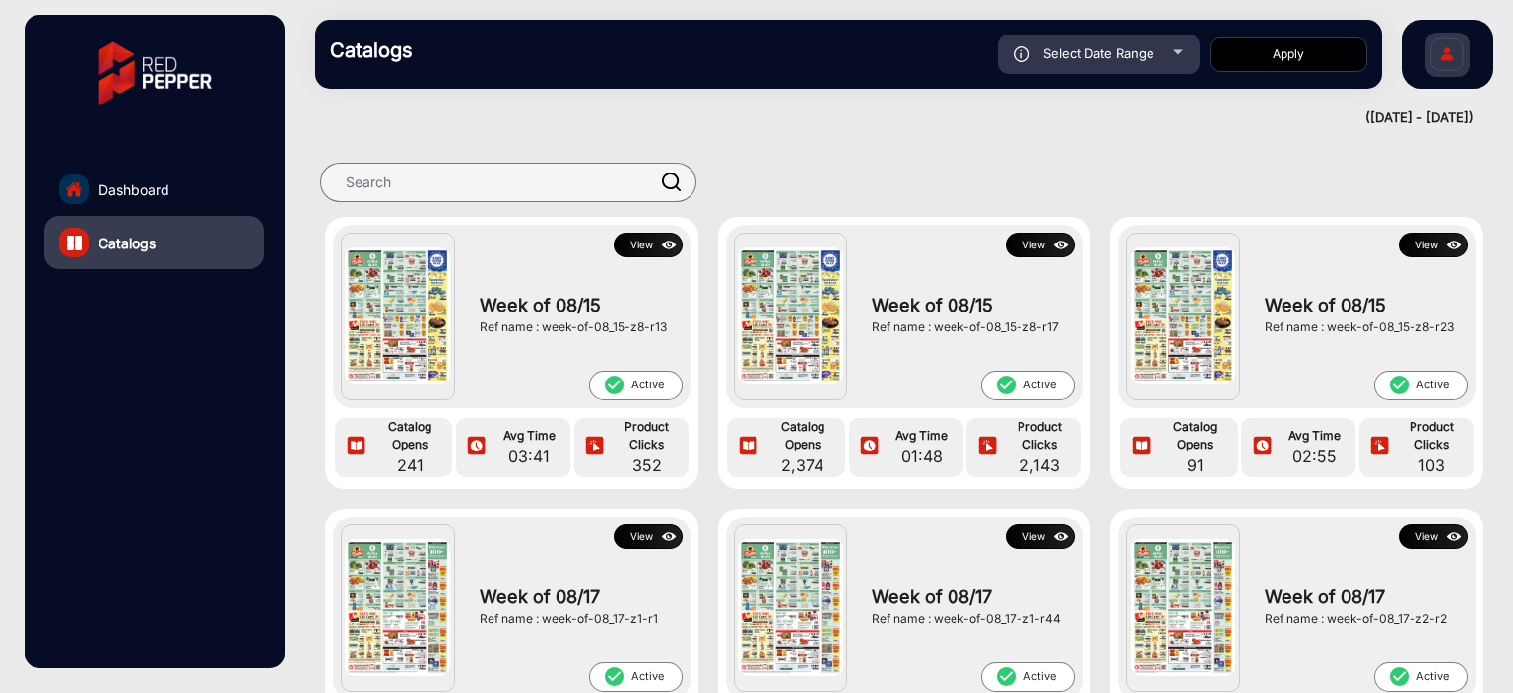
click at [1174, 50] on div at bounding box center [1178, 52] width 10 height 5
click at [1159, 42] on div "Select Date Range" at bounding box center [1099, 53] width 202 height 39
type input "[DATE]"
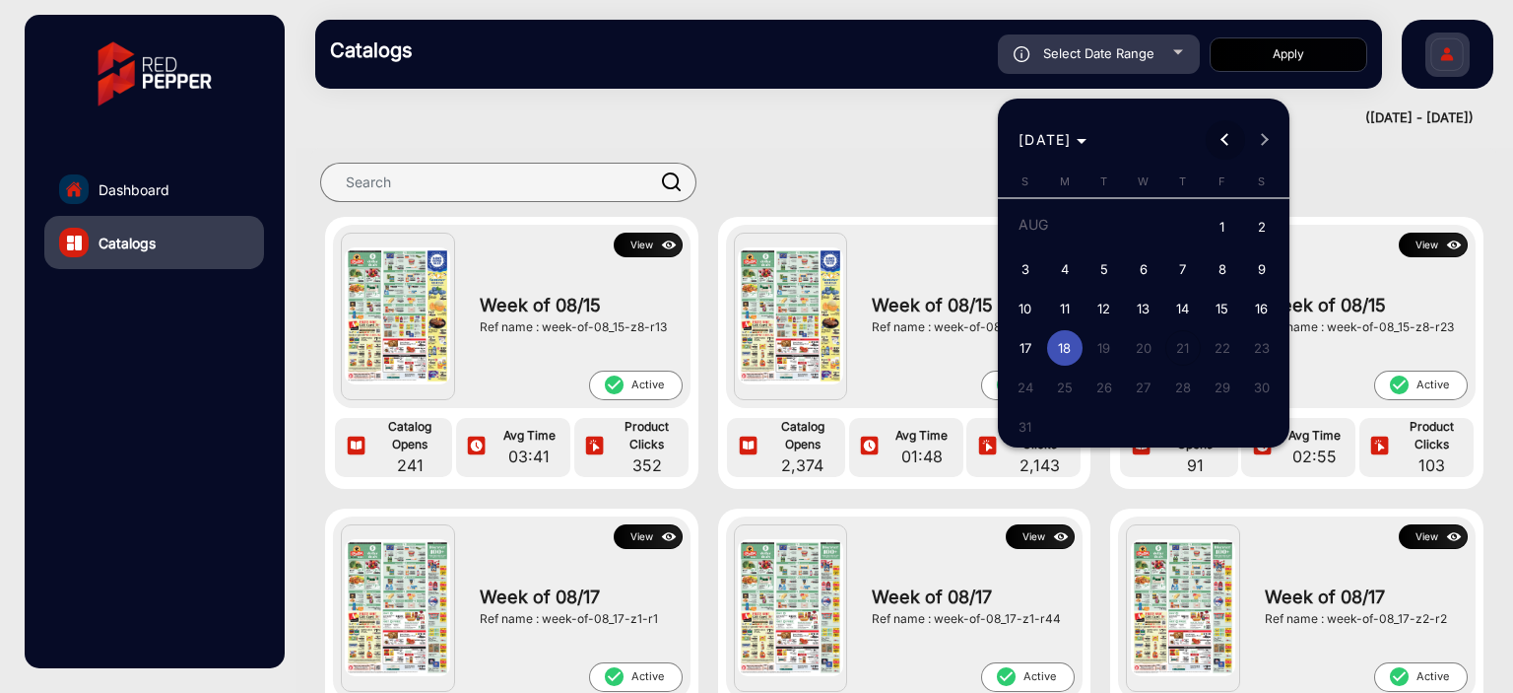
click at [1224, 133] on span "Previous month" at bounding box center [1225, 139] width 39 height 39
click at [1122, 255] on button "1" at bounding box center [1104, 263] width 39 height 39
type input "[DATE]"
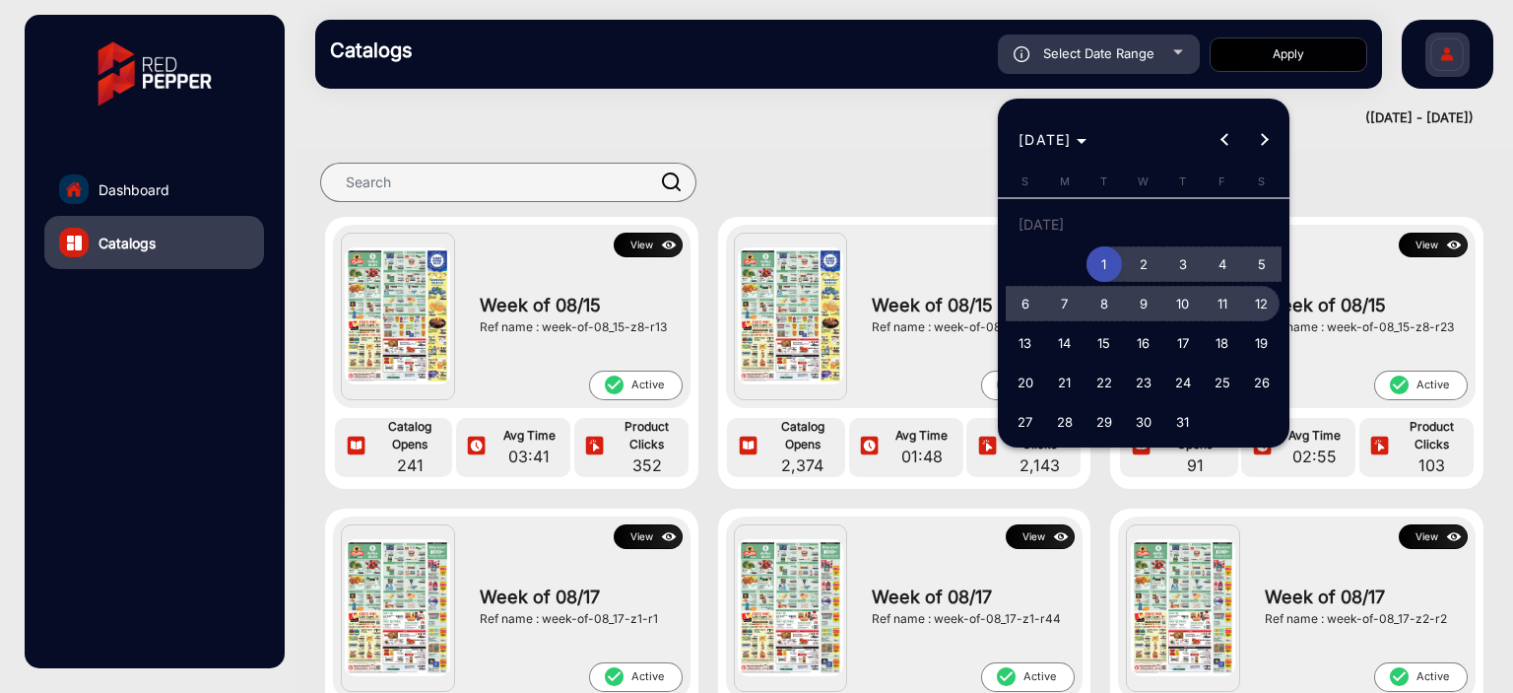
click at [1254, 293] on span "12" at bounding box center [1261, 303] width 35 height 35
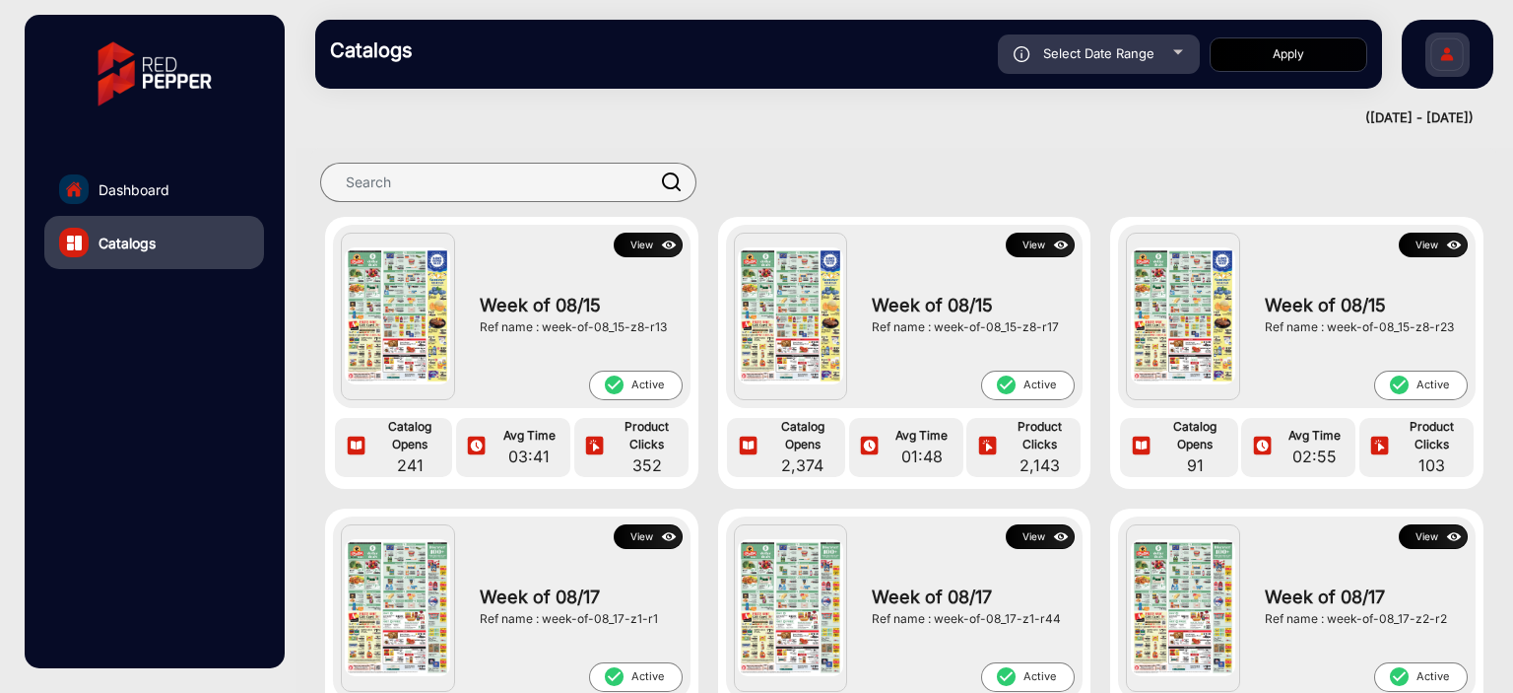
type input "[DATE]"
click at [1325, 51] on button "Apply" at bounding box center [1289, 54] width 158 height 34
type input "[DATE]"
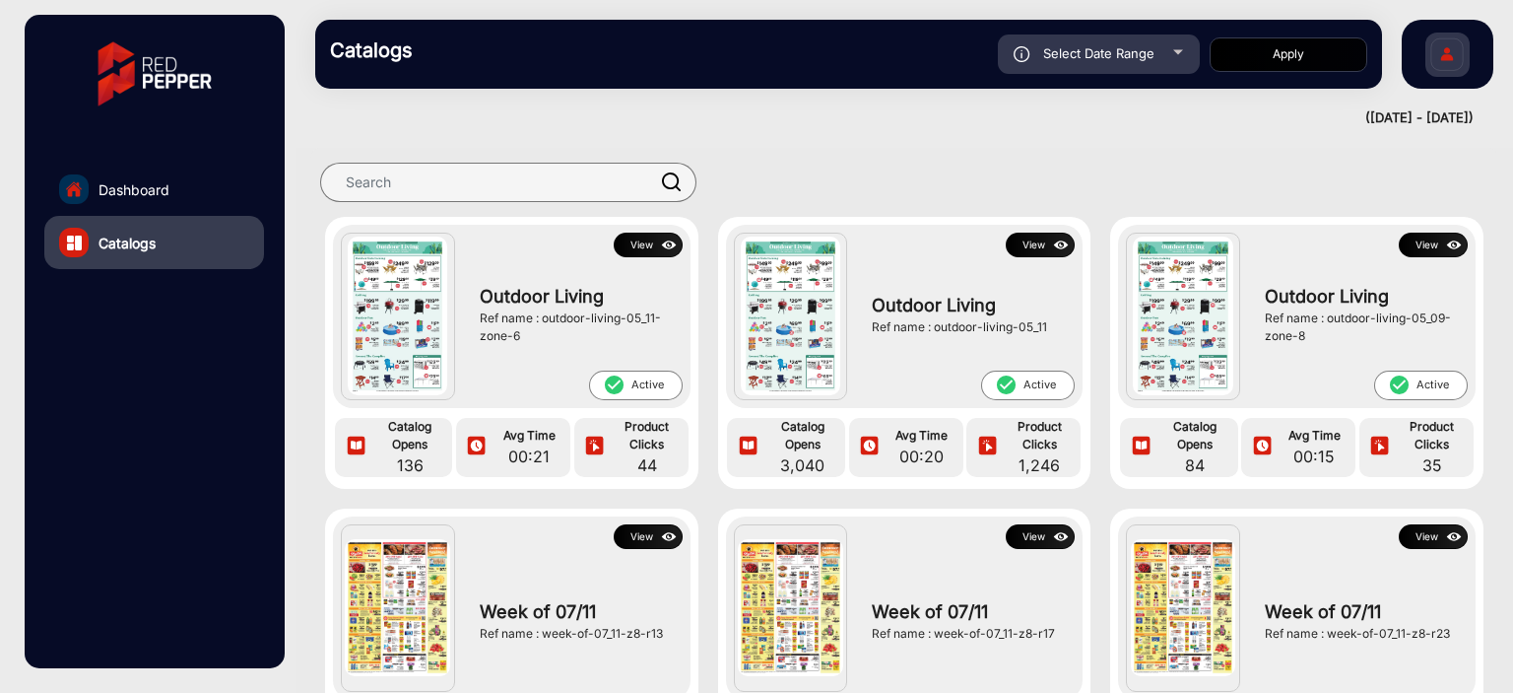
click at [1036, 236] on button "View" at bounding box center [1040, 244] width 69 height 25
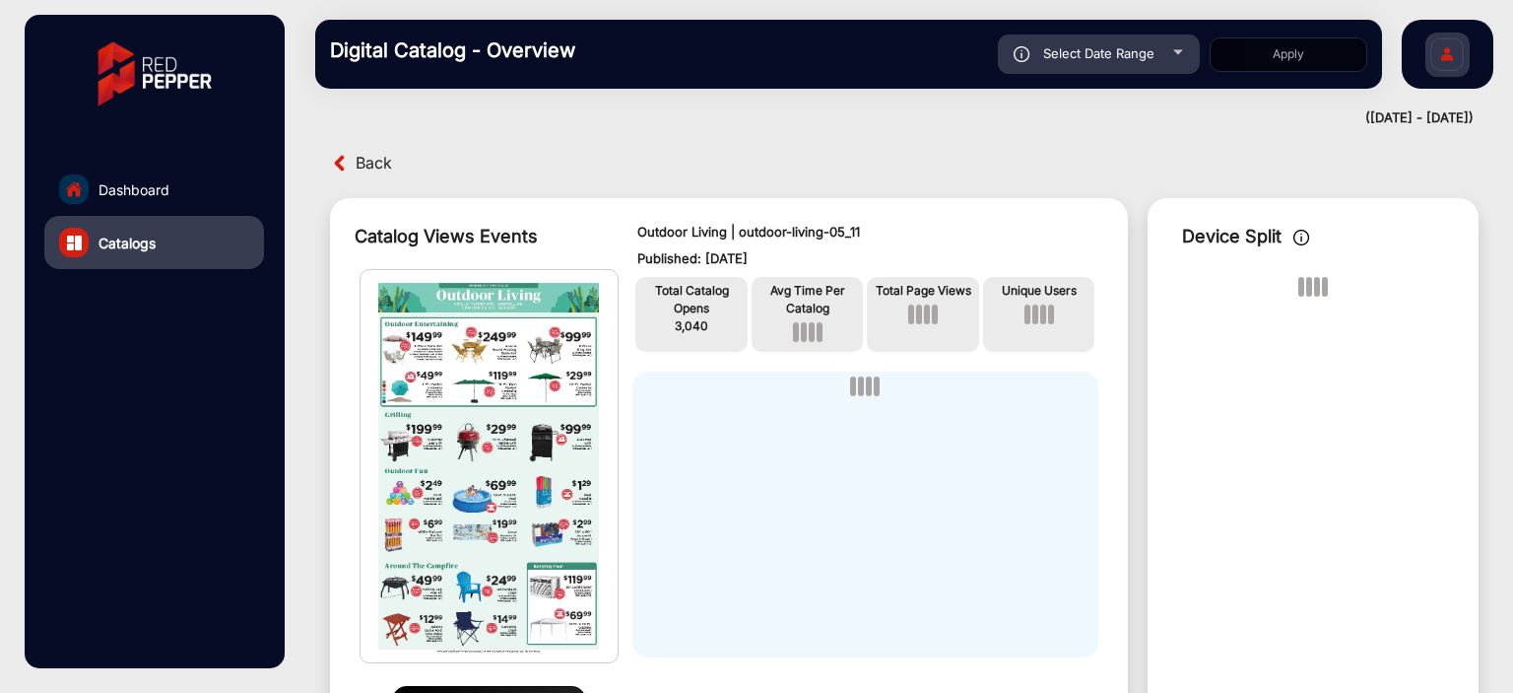
scroll to position [15, 0]
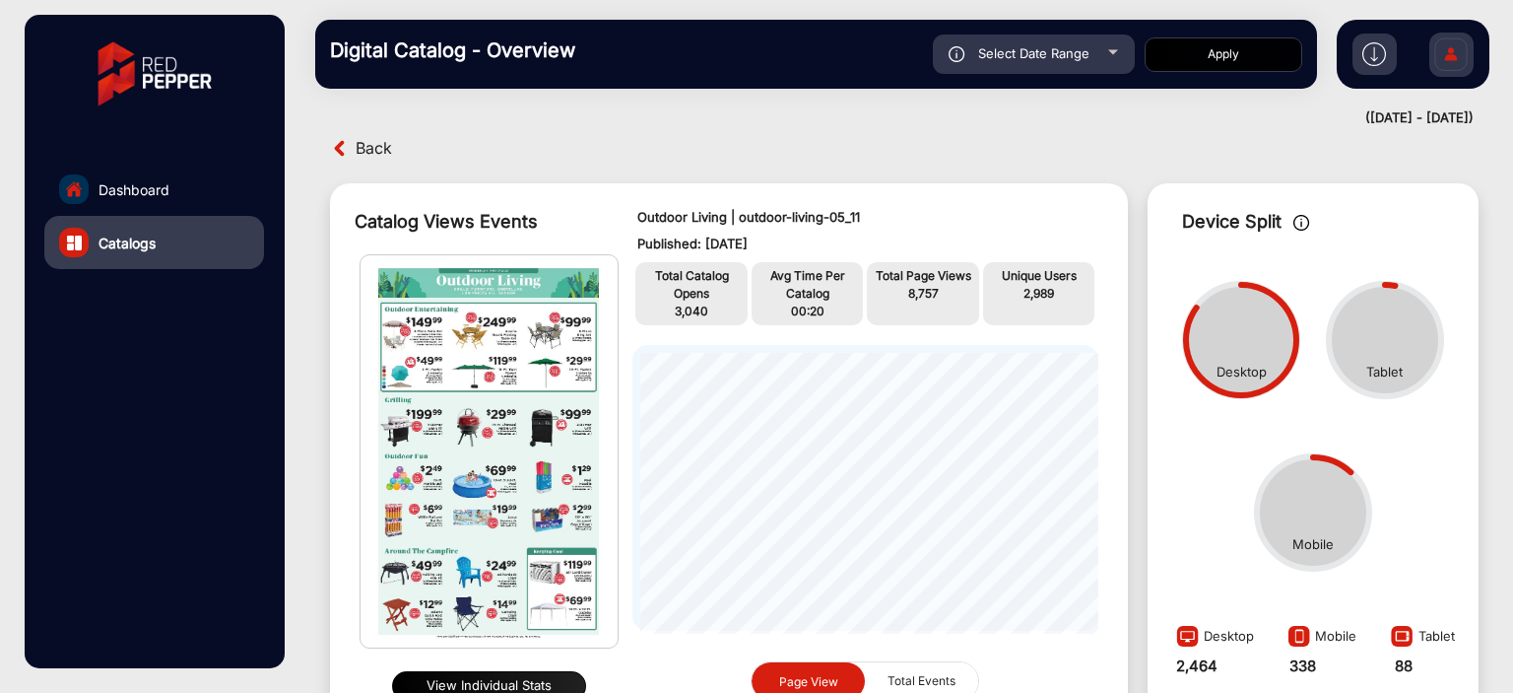
click at [373, 148] on span "Back" at bounding box center [374, 148] width 36 height 31
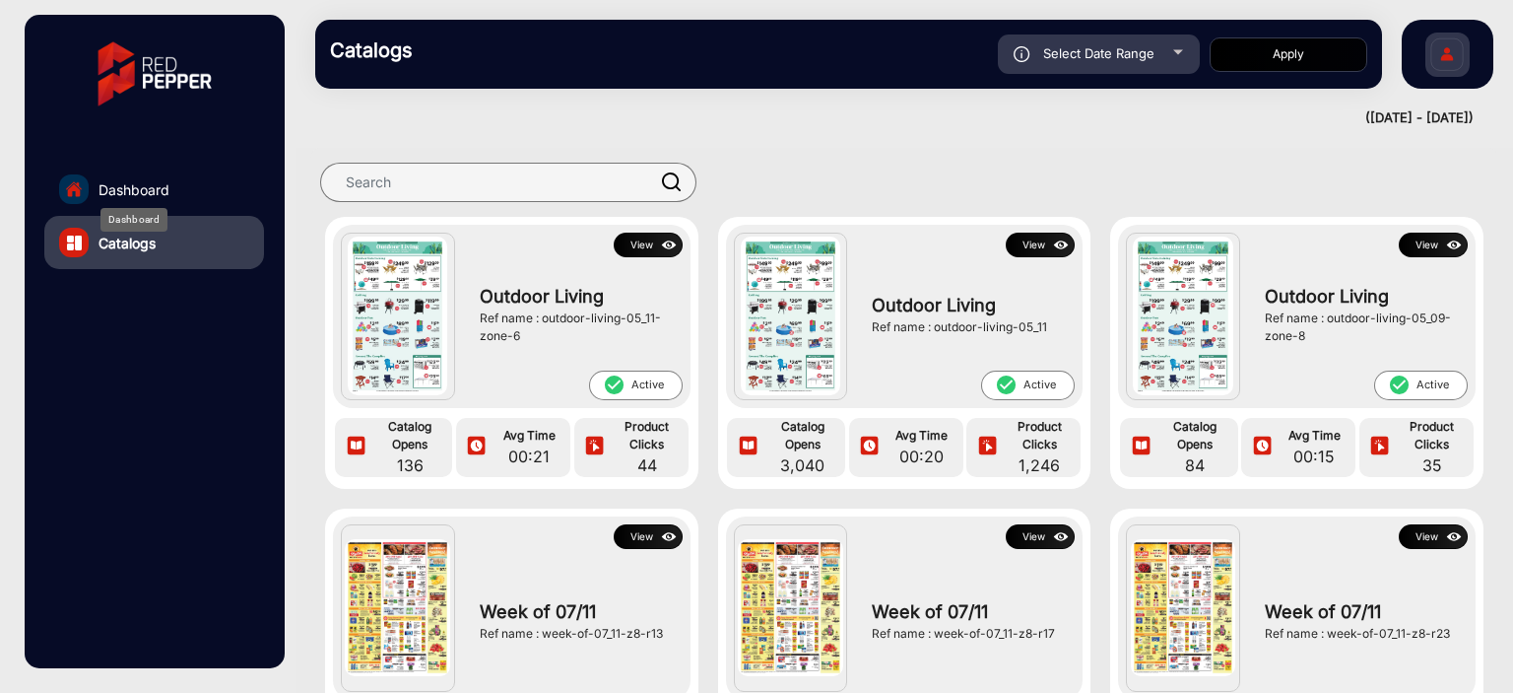
click at [142, 184] on span "Dashboard" at bounding box center [134, 189] width 71 height 21
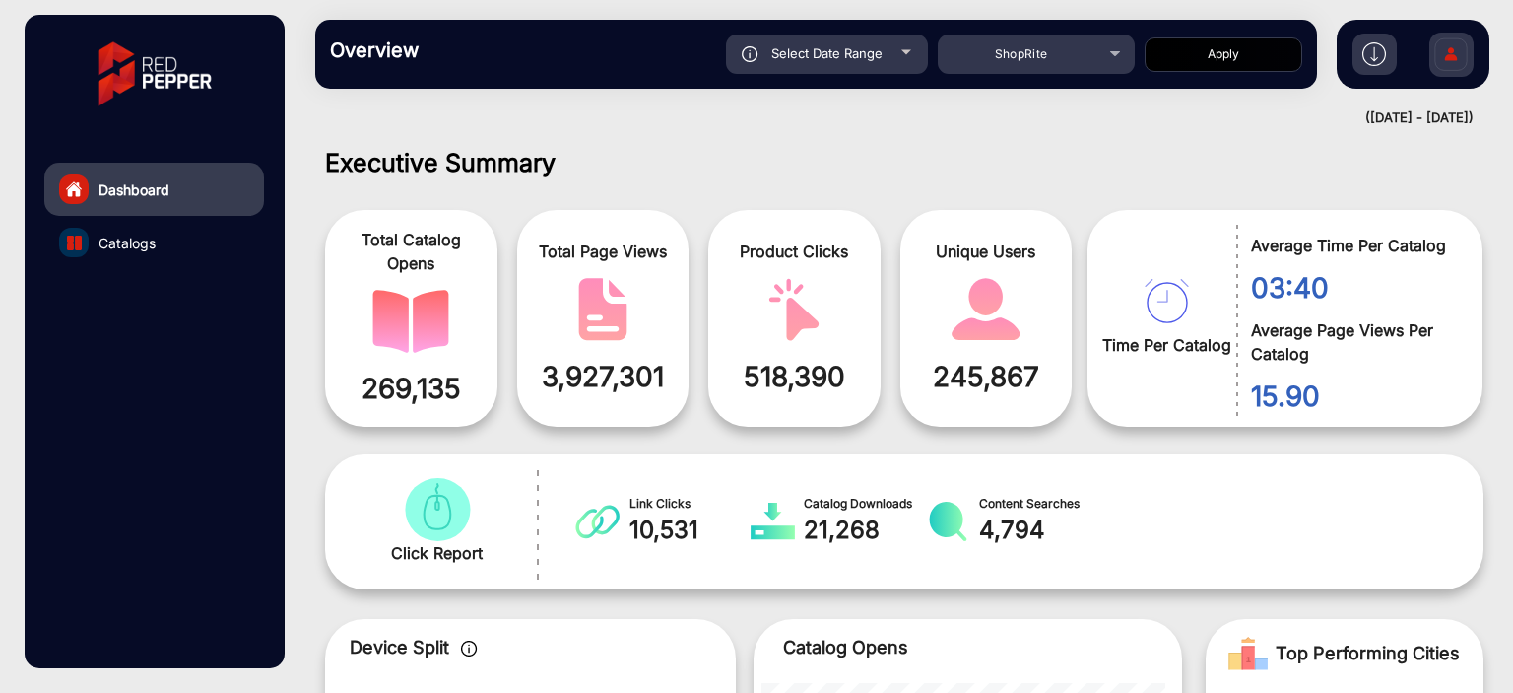
scroll to position [15, 0]
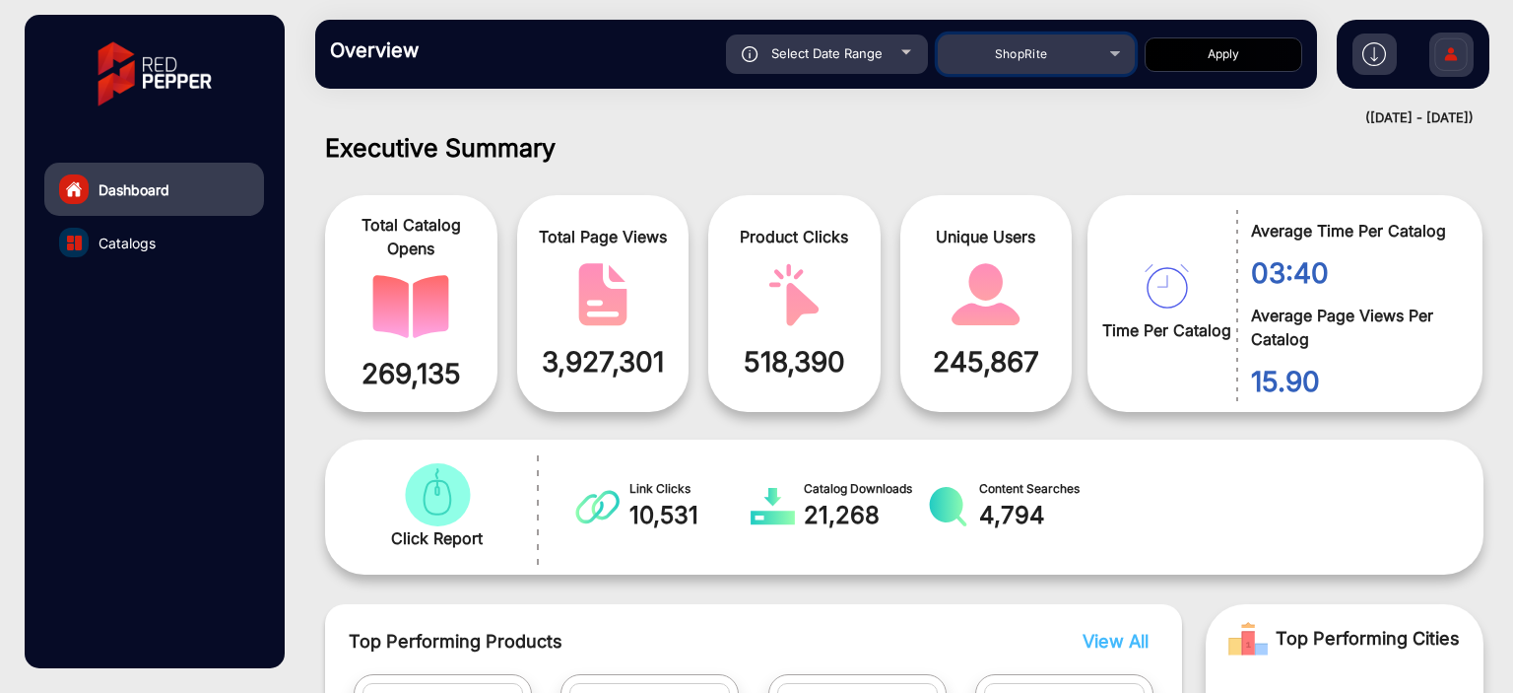
click at [982, 56] on div "ShopRite" at bounding box center [1022, 54] width 158 height 24
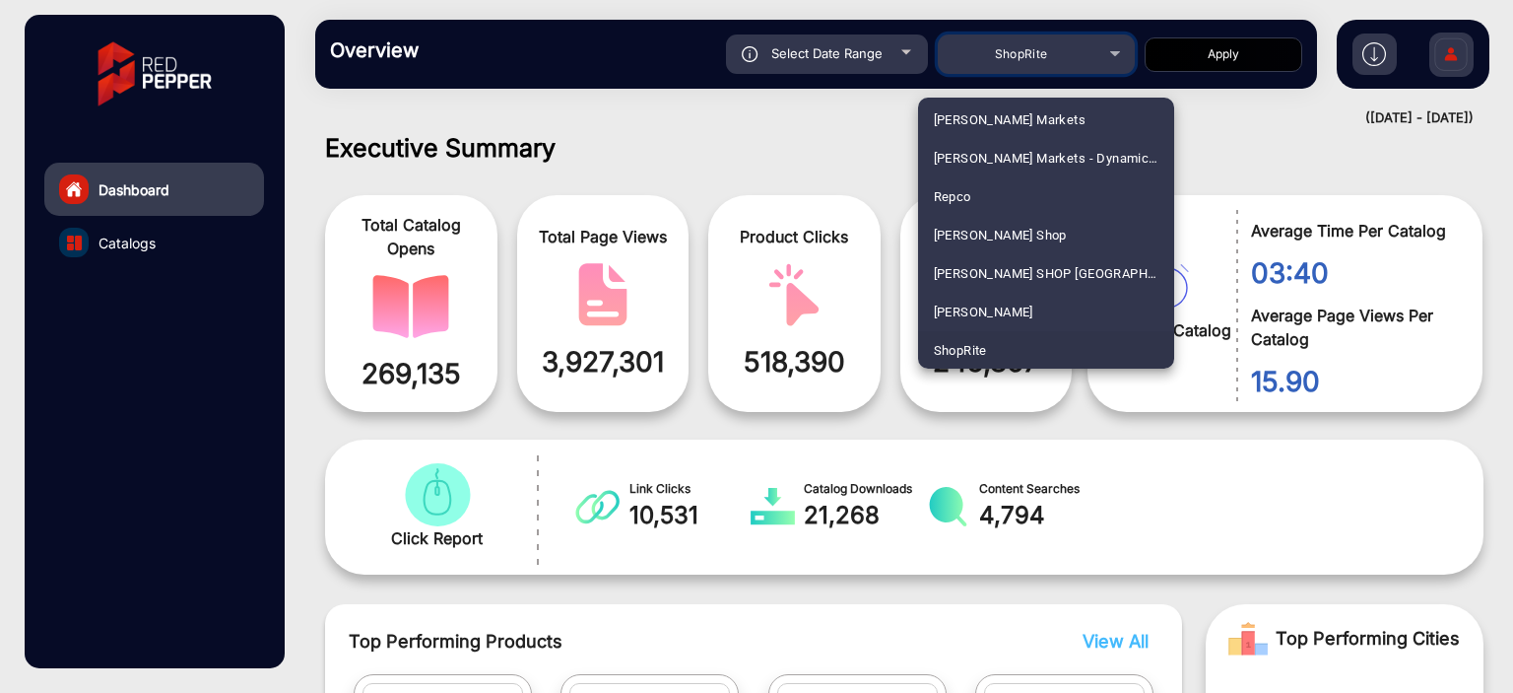
scroll to position [3389, 0]
click at [1034, 102] on mat-option "[PERSON_NAME]" at bounding box center [1046, 117] width 256 height 38
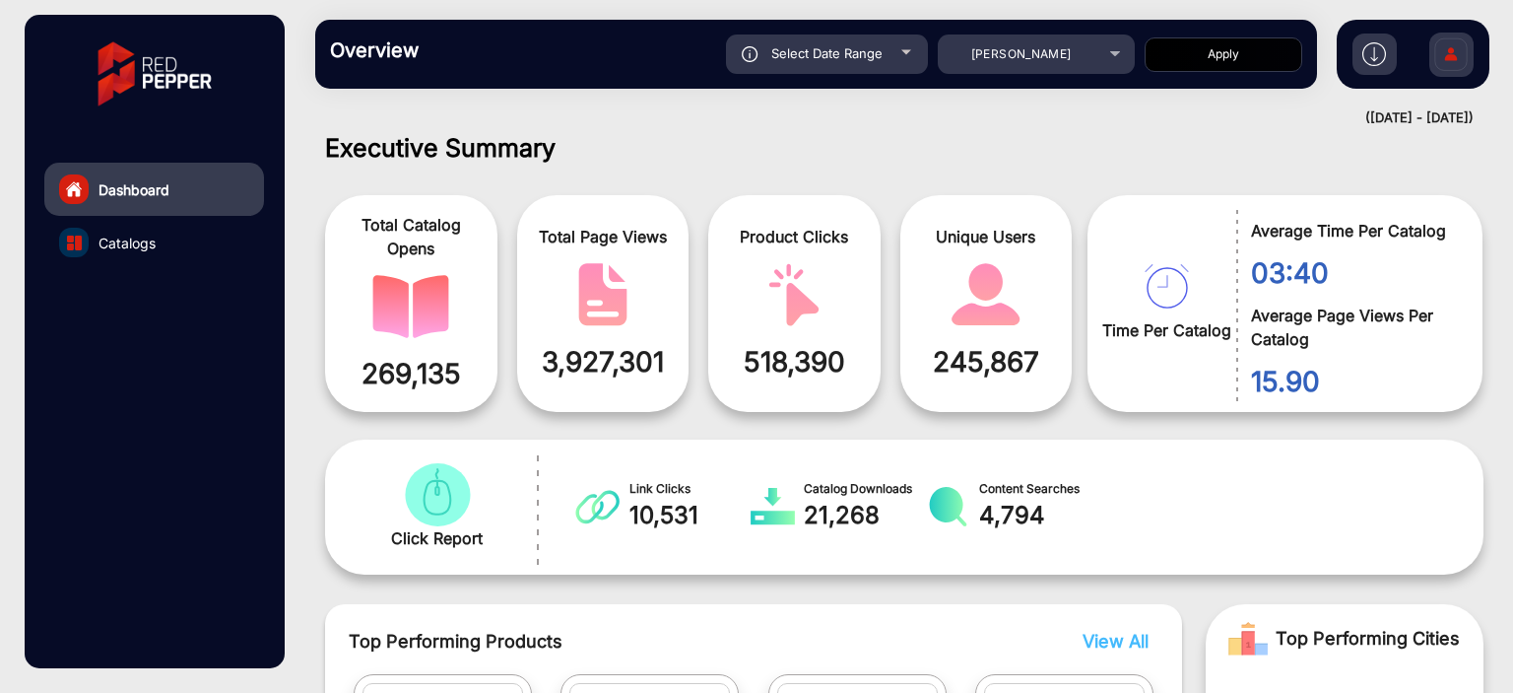
click at [1174, 58] on button "Apply" at bounding box center [1224, 54] width 158 height 34
type input "[DATE]"
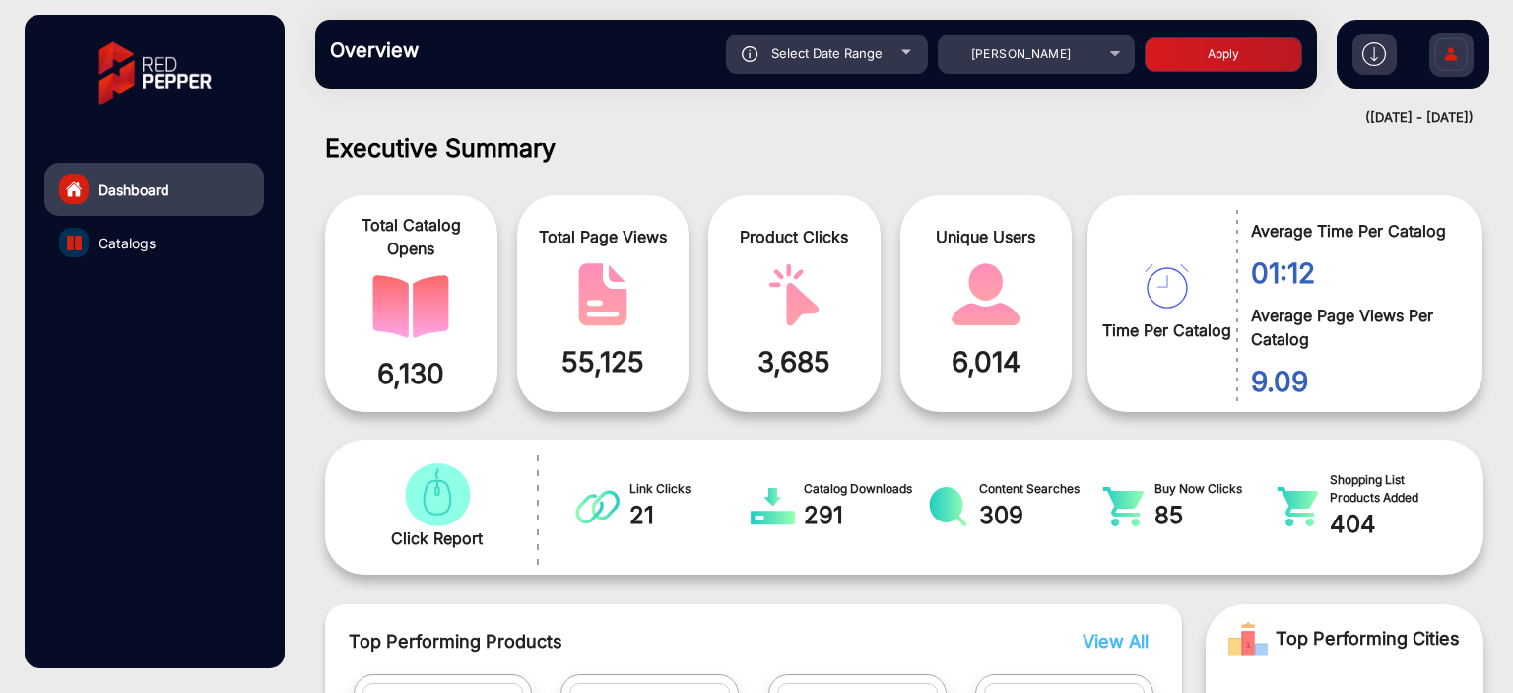
click at [895, 53] on div "Select Date Range" at bounding box center [827, 53] width 202 height 39
type input "[DATE]"
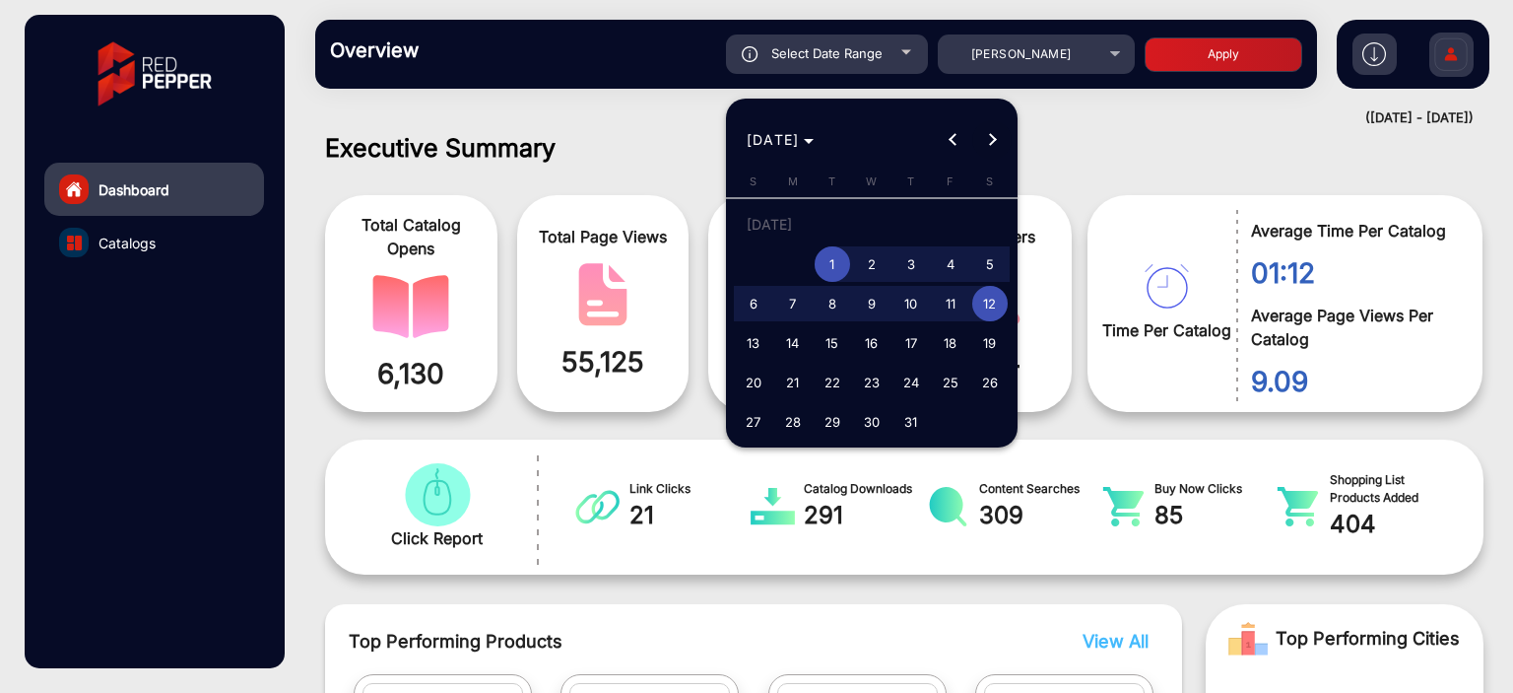
click at [992, 148] on span "Next month" at bounding box center [991, 139] width 39 height 39
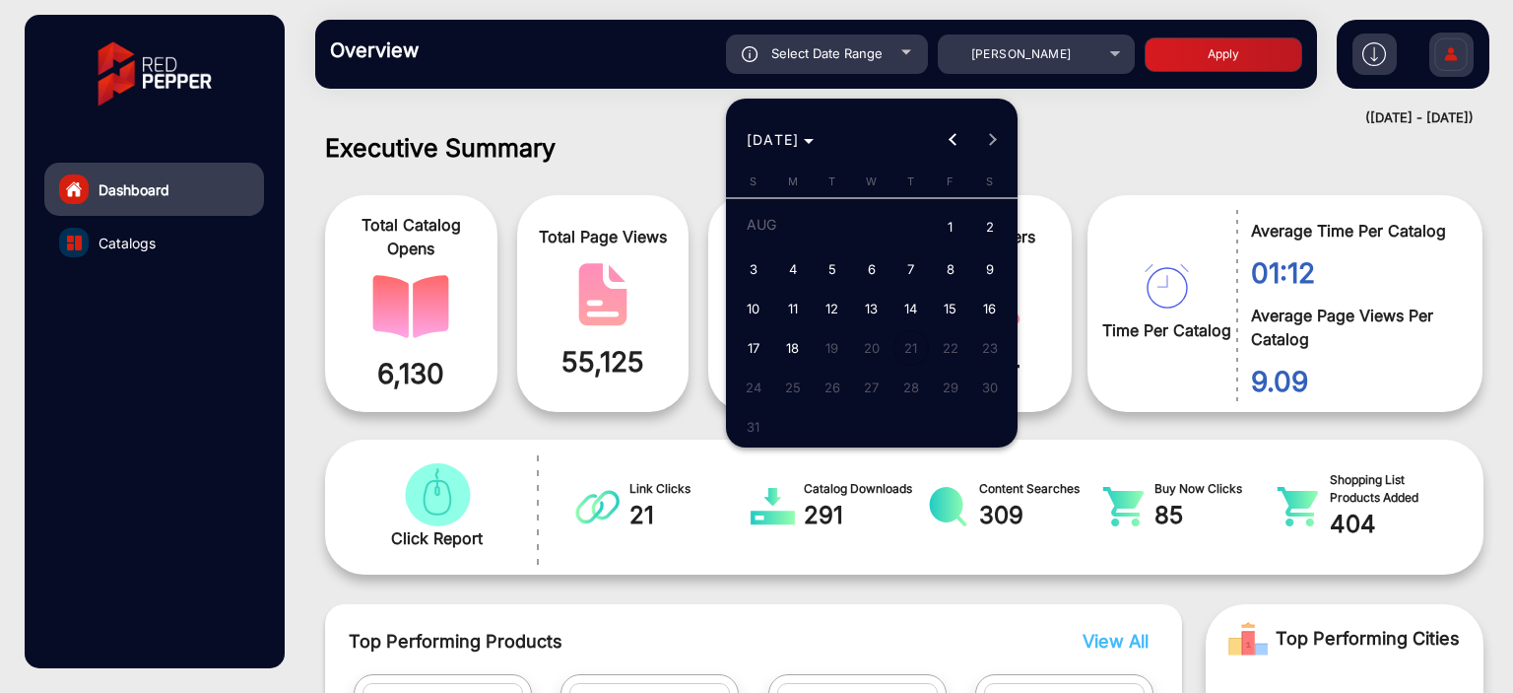
click at [788, 346] on span "18" at bounding box center [792, 347] width 35 height 35
type input "[DATE]"
click at [788, 346] on span "18" at bounding box center [792, 347] width 35 height 35
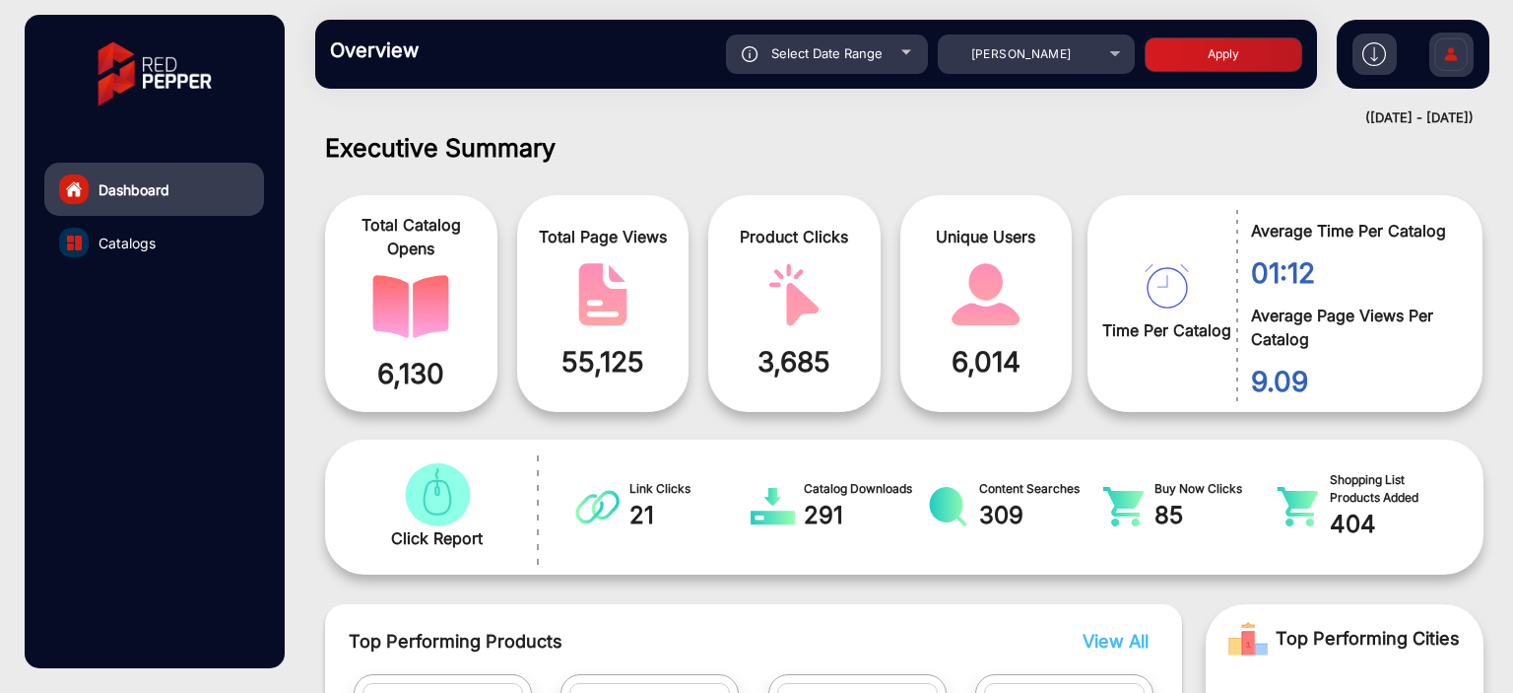
type input "[DATE]"
click at [1174, 38] on button "Apply" at bounding box center [1224, 54] width 158 height 34
type input "[DATE]"
